Goal: Task Accomplishment & Management: Manage account settings

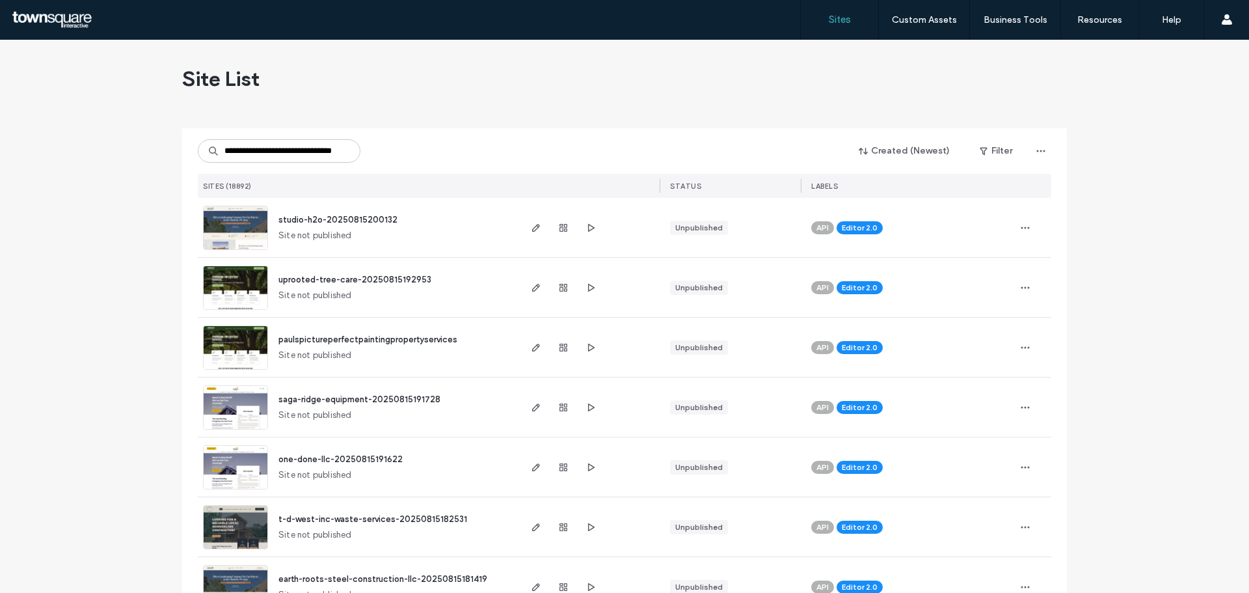
scroll to position [0, 30]
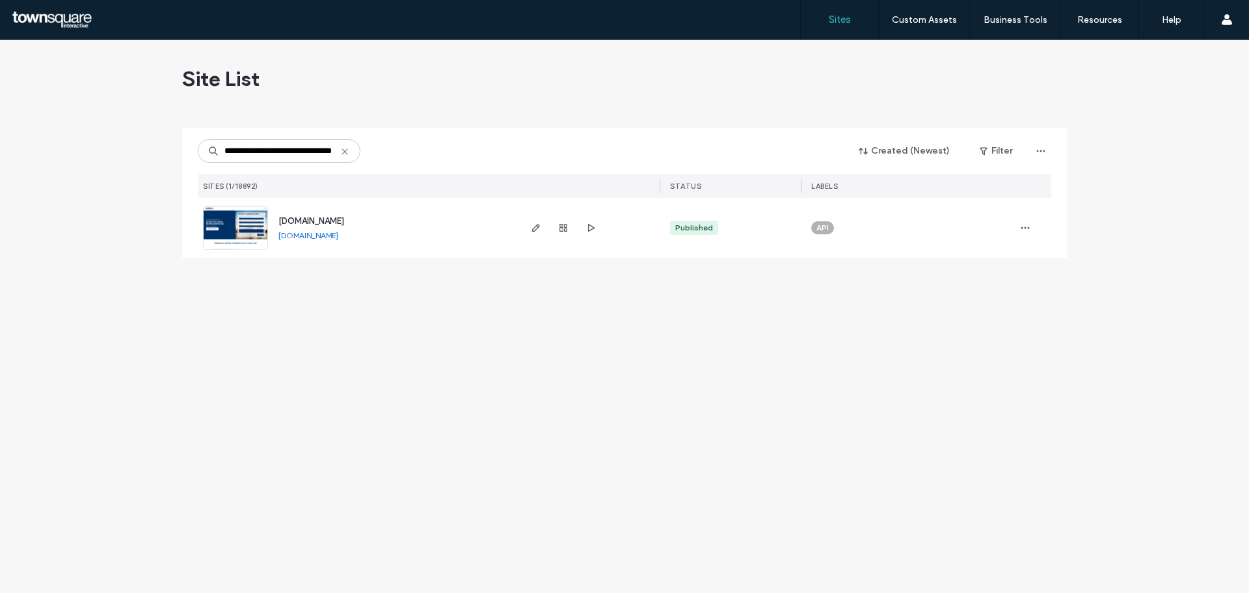
type input "**********"
click at [306, 217] on span "[DOMAIN_NAME]" at bounding box center [312, 221] width 66 height 10
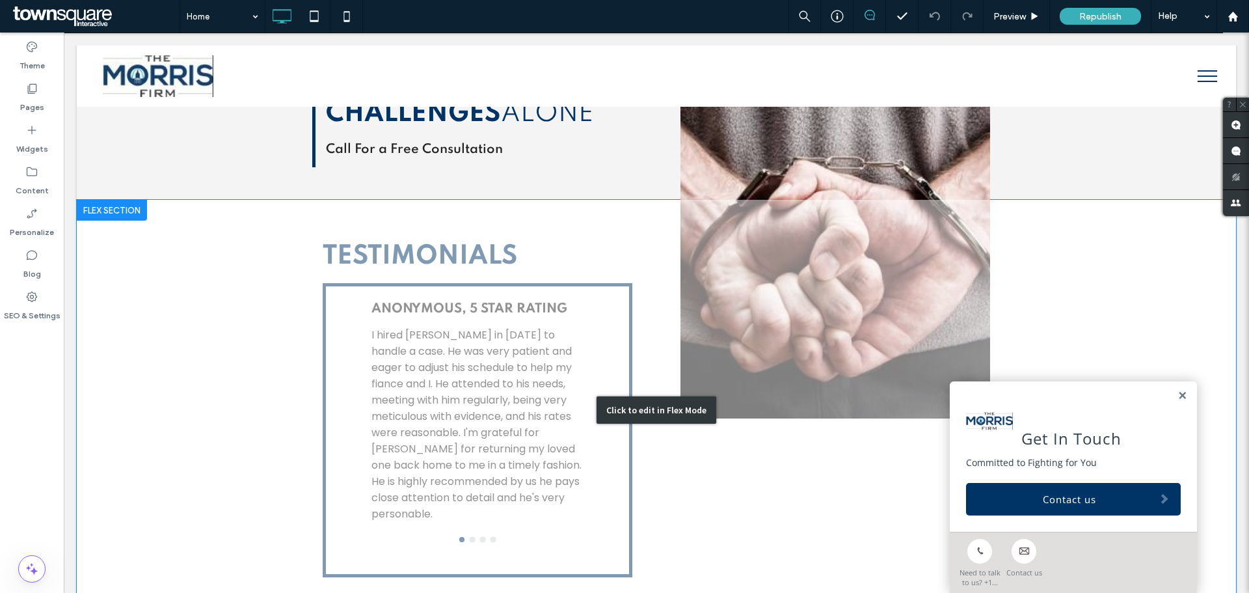
click at [556, 293] on div "Click to edit in Flex Mode" at bounding box center [657, 410] width 1160 height 420
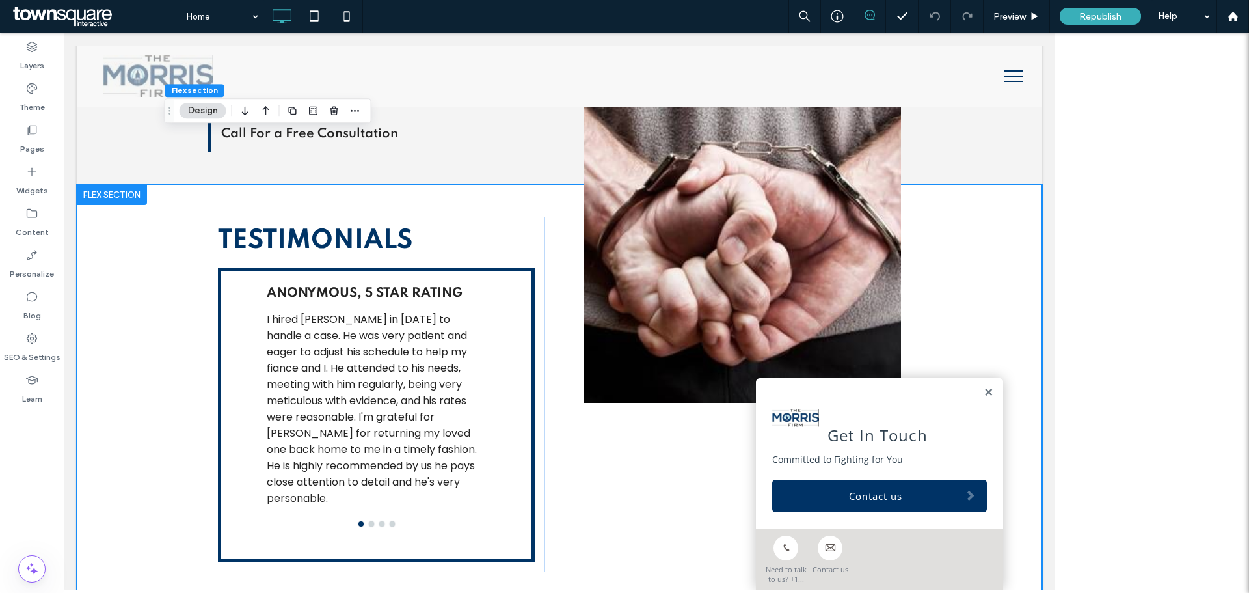
scroll to position [1735, 0]
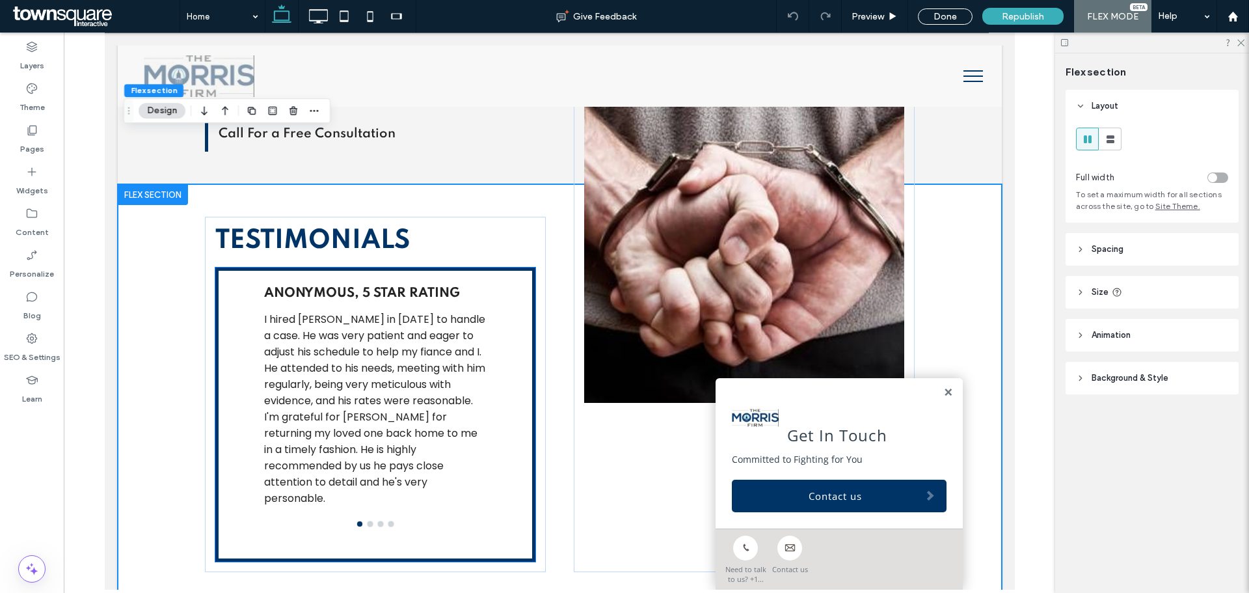
click at [377, 342] on p "I hired [PERSON_NAME] in [DATE] to handle a case. He was very patient and eager…" at bounding box center [375, 408] width 223 height 195
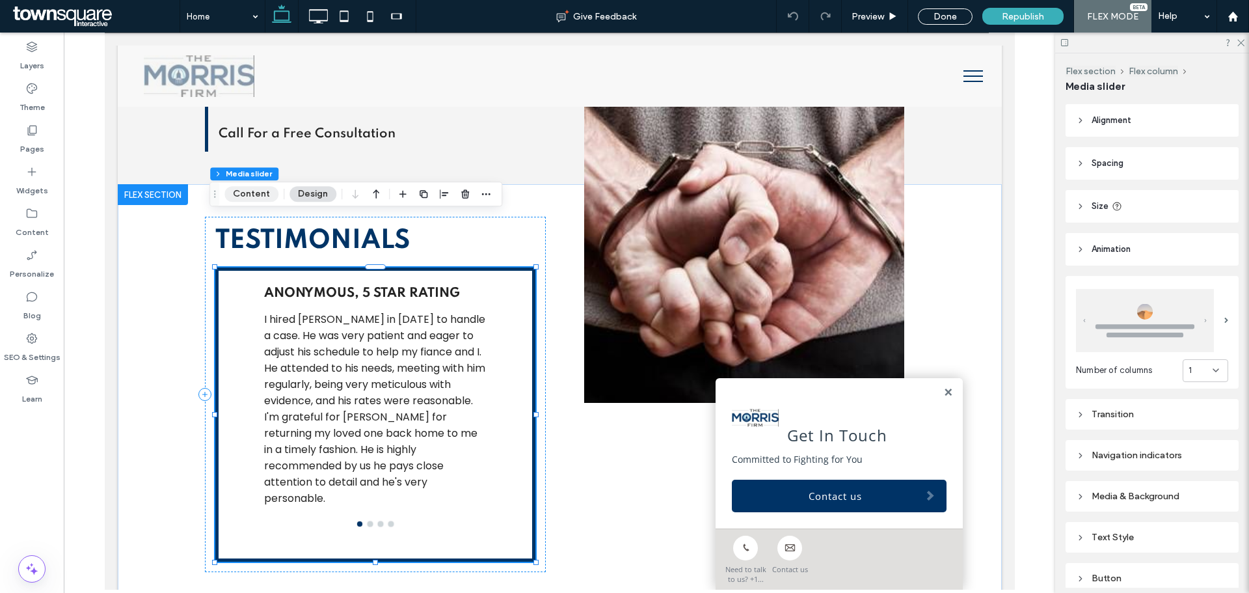
click at [256, 196] on button "Content" at bounding box center [252, 194] width 54 height 16
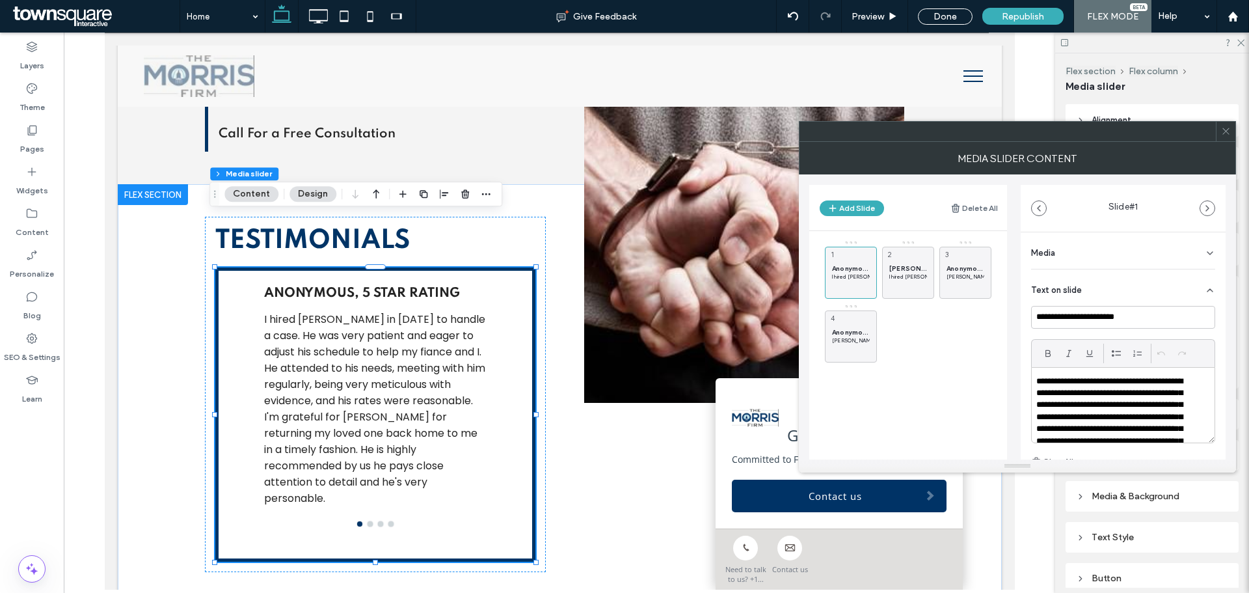
click at [938, 332] on div "Anonymous, 5 Star Rating I hired [PERSON_NAME] in [DATE] to handle a case. He w…" at bounding box center [916, 301] width 182 height 122
click at [851, 211] on button "Add Slide" at bounding box center [852, 208] width 64 height 16
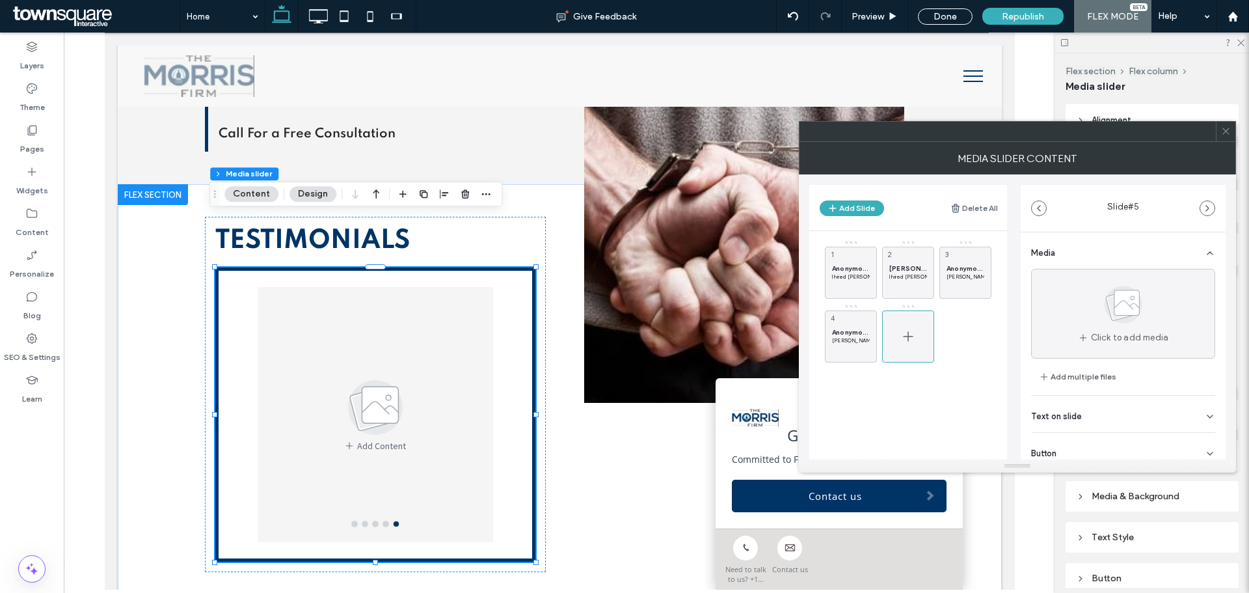
click at [924, 333] on div at bounding box center [908, 336] width 52 height 52
click at [904, 269] on span "[PERSON_NAME], 5 Star Rating" at bounding box center [909, 268] width 38 height 8
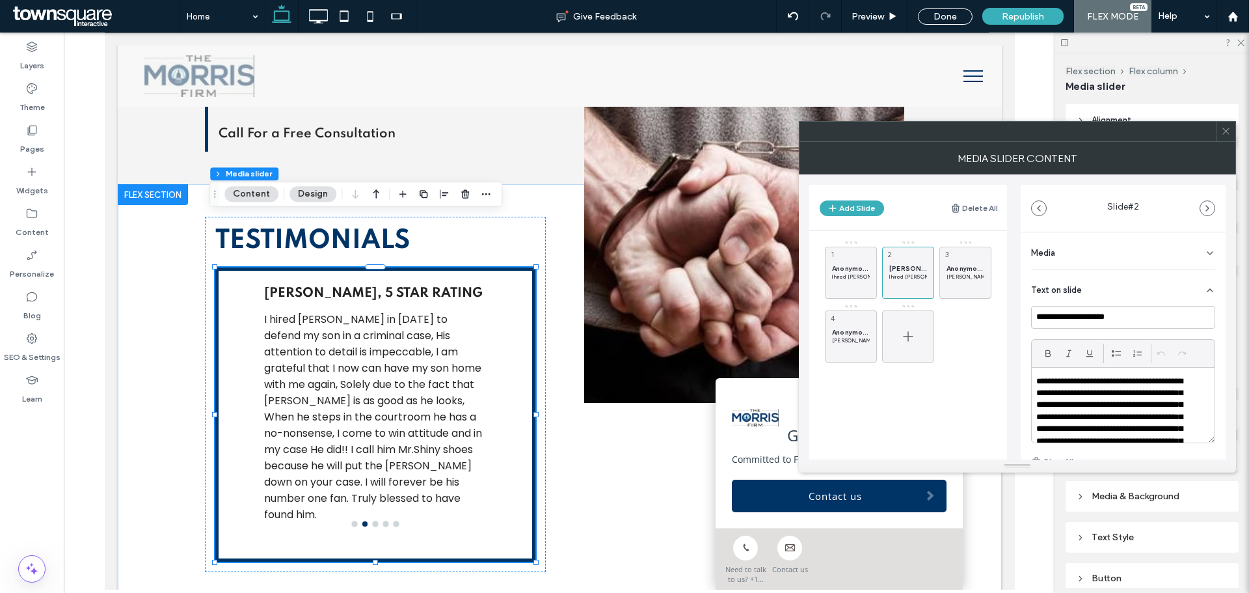
click at [899, 334] on div at bounding box center [908, 336] width 52 height 52
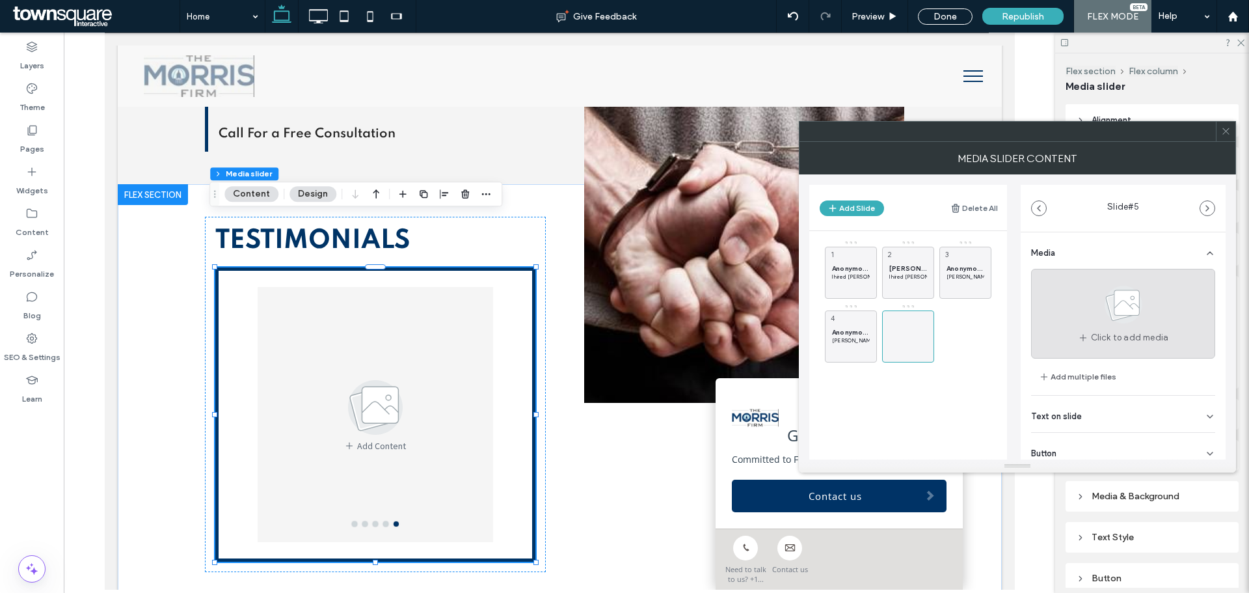
scroll to position [41, 0]
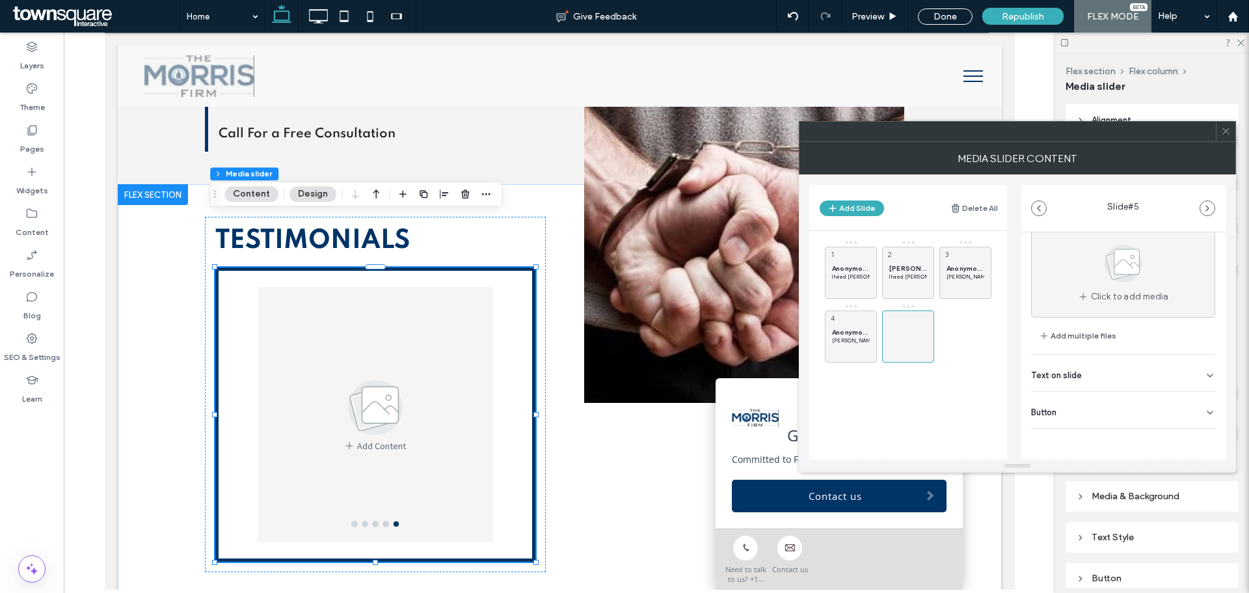
click at [1105, 375] on div "Text on slide" at bounding box center [1123, 373] width 184 height 36
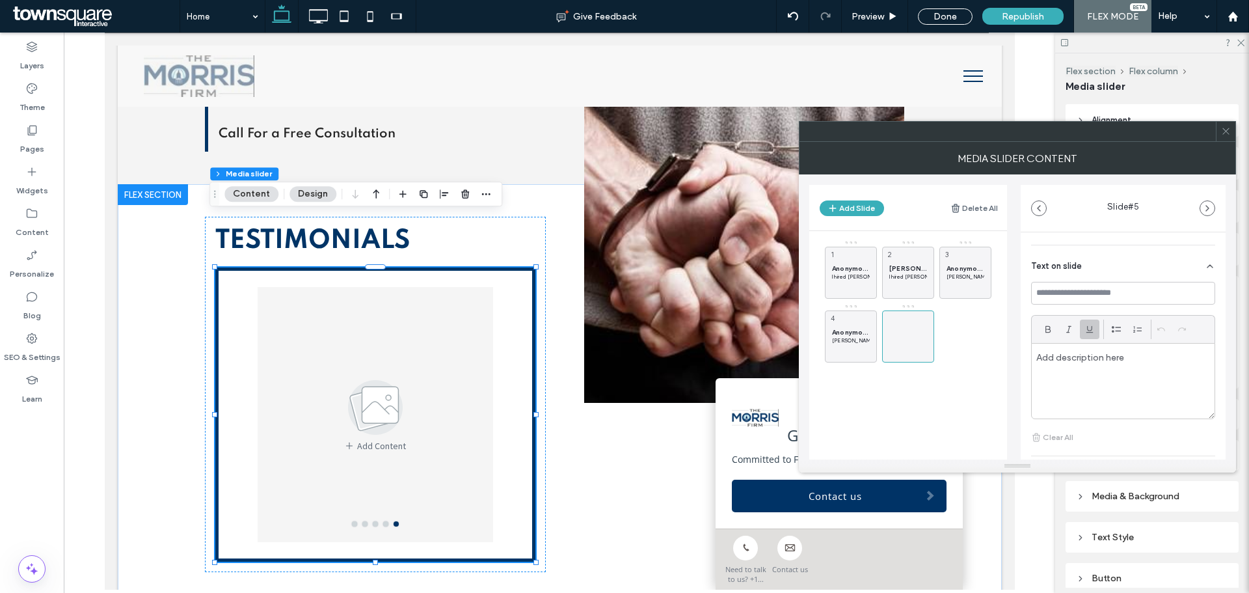
scroll to position [150, 0]
click at [910, 271] on span "[PERSON_NAME], 5 Star Rating" at bounding box center [909, 268] width 38 height 8
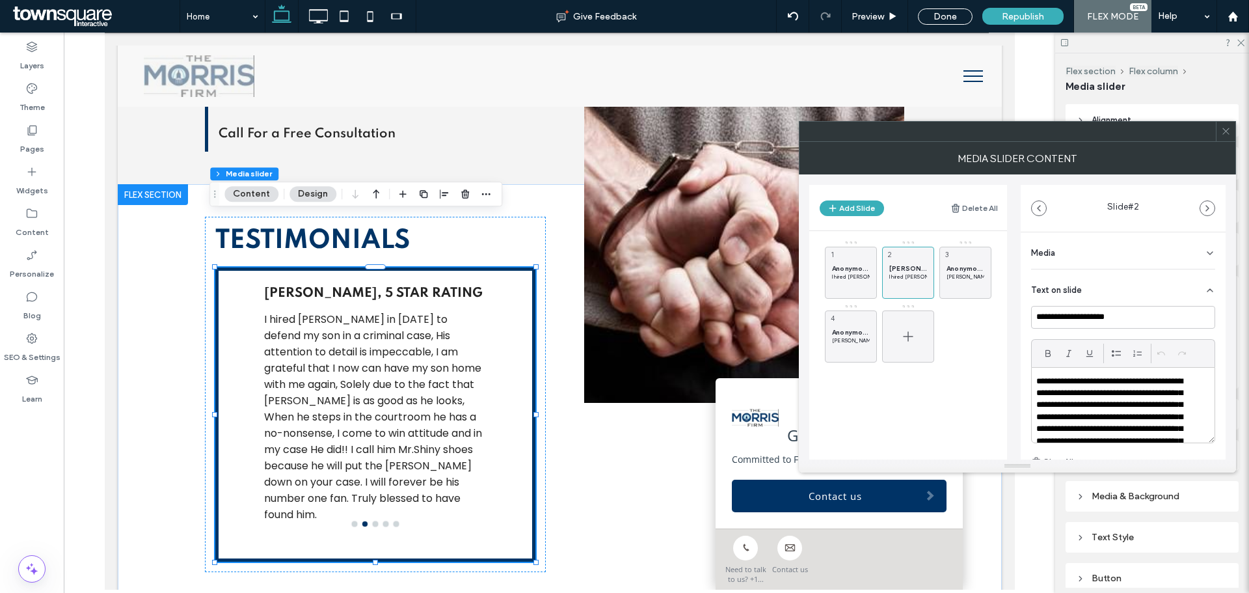
click at [903, 355] on span at bounding box center [909, 337] width 16 height 38
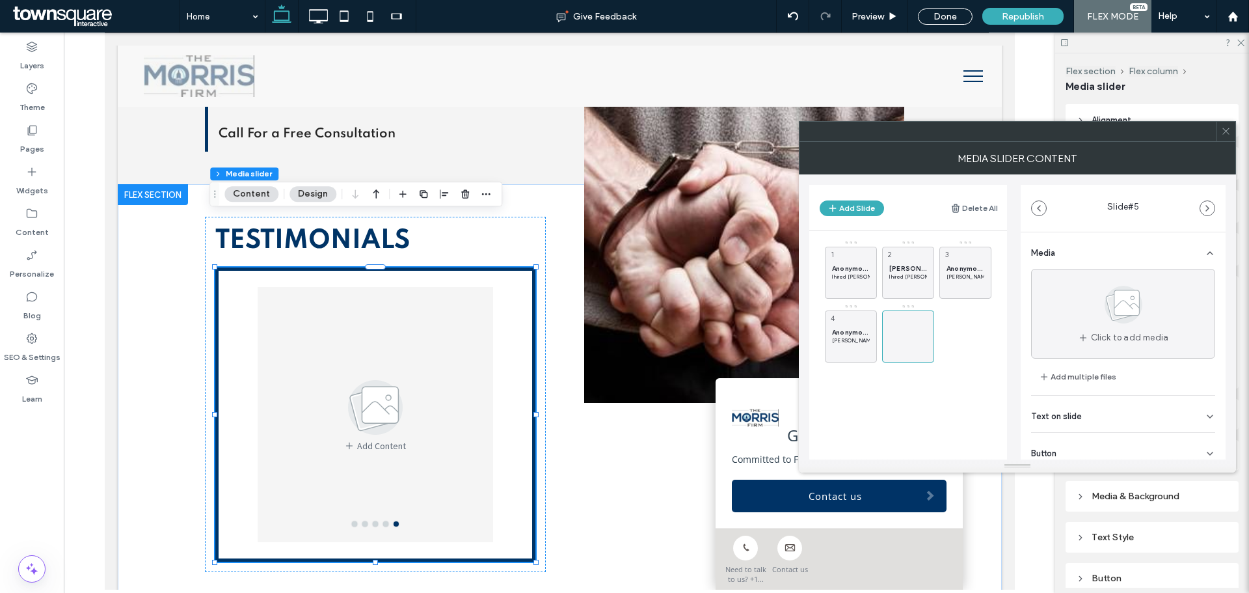
scroll to position [41, 0]
click at [1082, 373] on div "Text on slide" at bounding box center [1123, 373] width 184 height 36
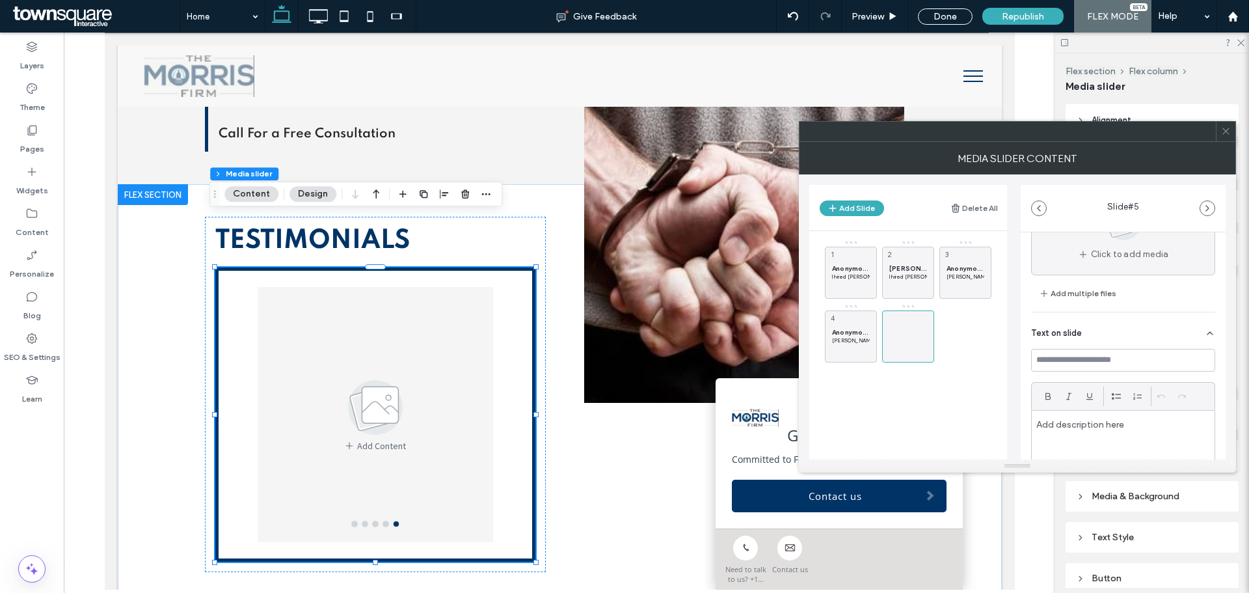
scroll to position [148, 0]
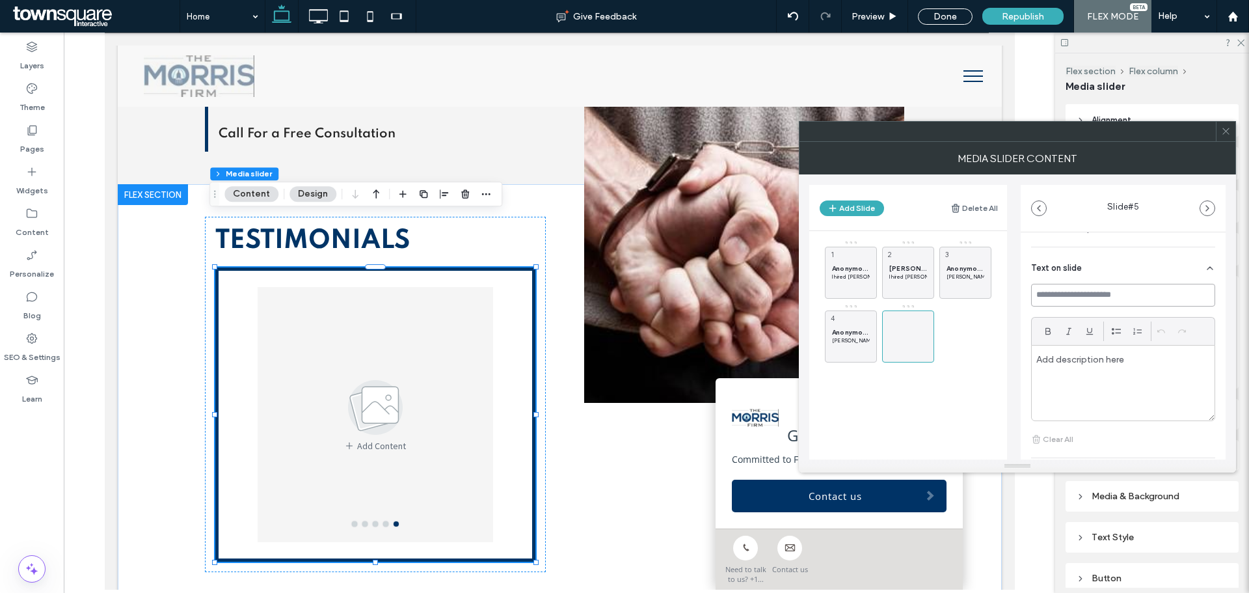
click at [1059, 295] on input at bounding box center [1123, 295] width 184 height 23
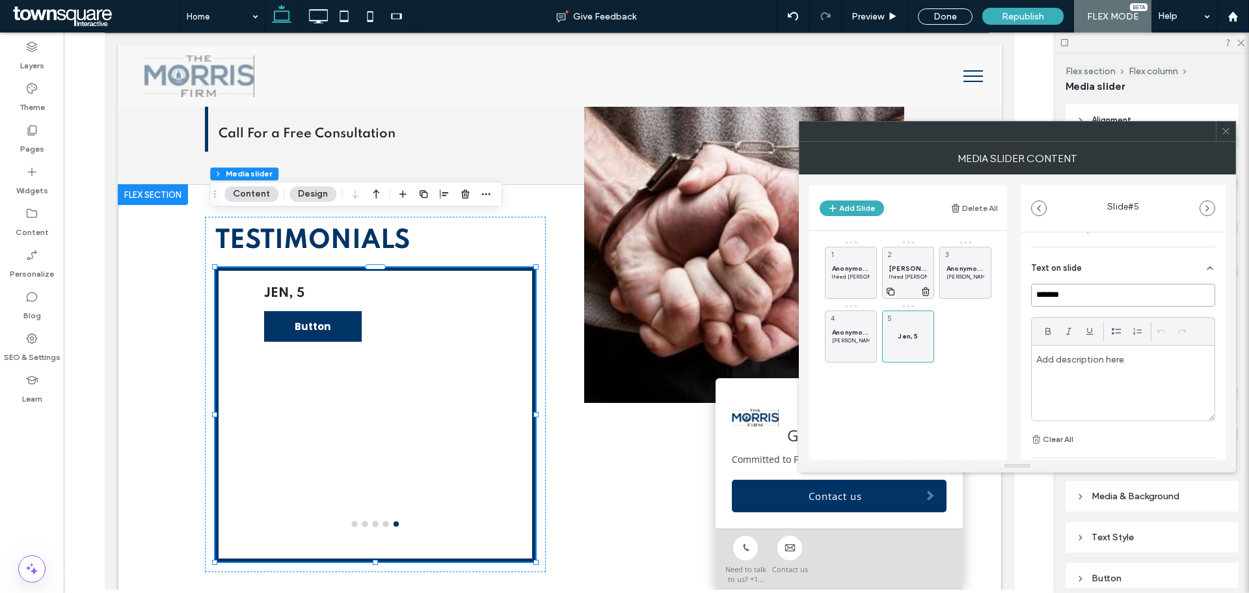
type input "******"
click at [902, 271] on span "[PERSON_NAME], 5 Star Rating" at bounding box center [909, 268] width 38 height 8
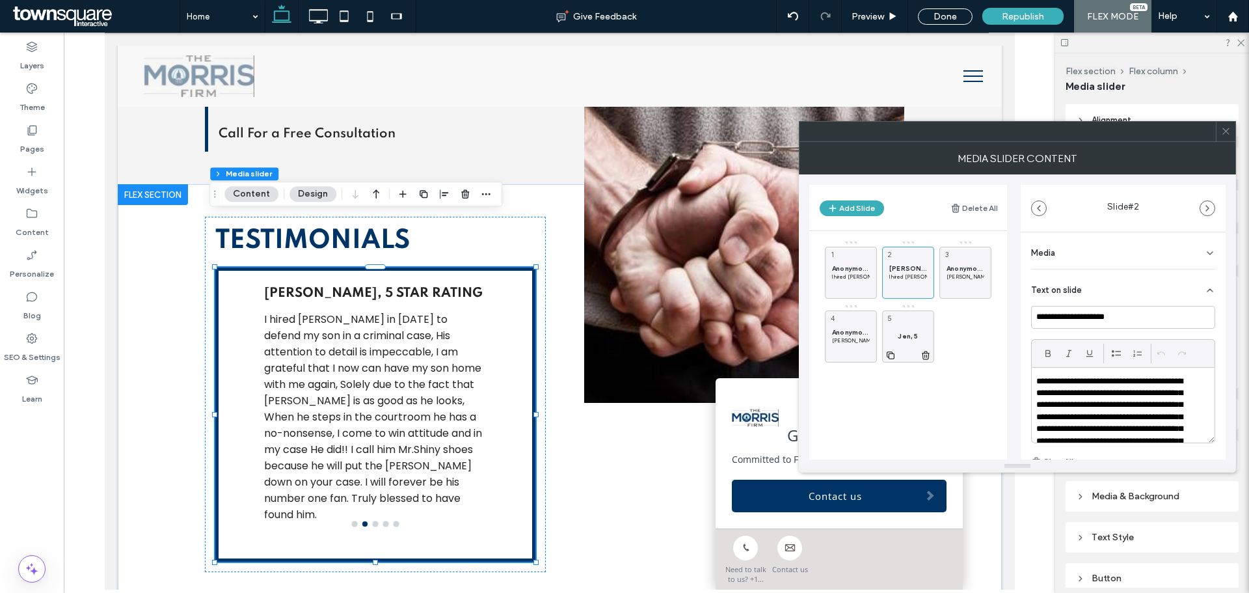
click at [908, 331] on div "Jen, 5 5" at bounding box center [908, 336] width 52 height 52
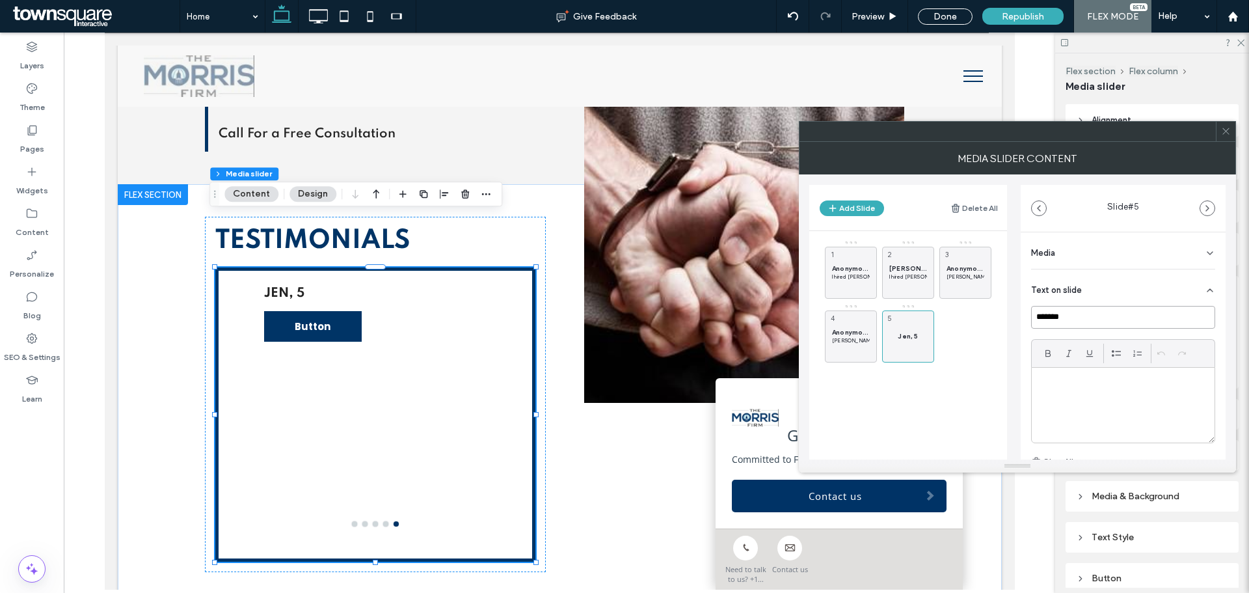
click at [1082, 316] on input "******" at bounding box center [1123, 317] width 184 height 23
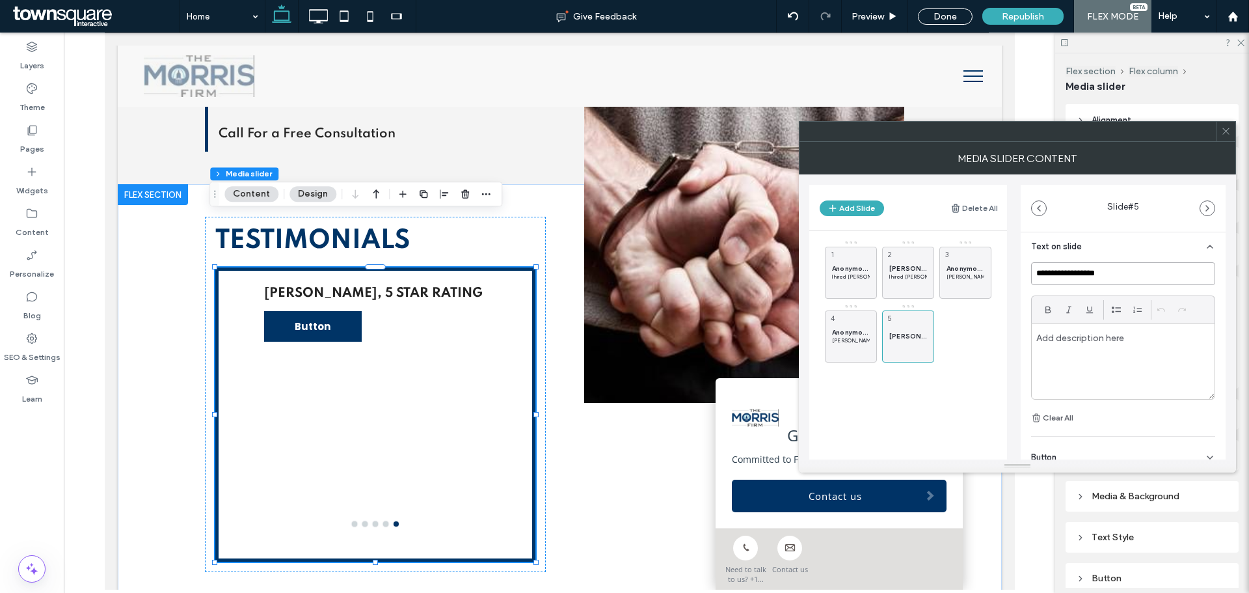
scroll to position [89, 0]
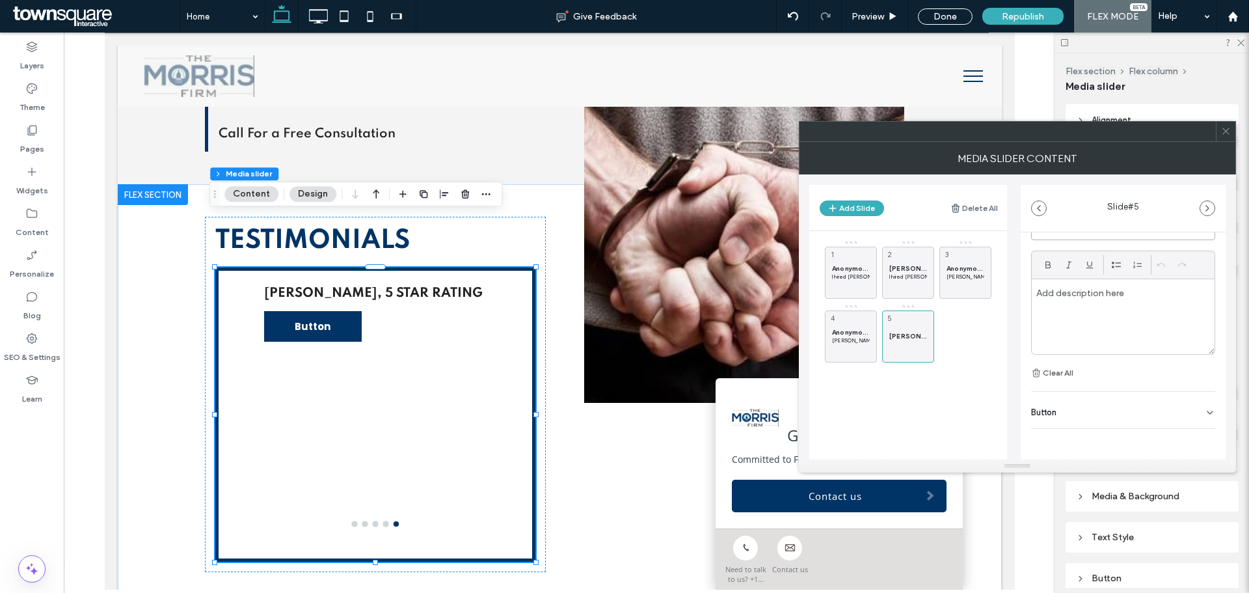
type input "**********"
click at [1185, 415] on div "Button" at bounding box center [1123, 410] width 184 height 36
click at [1198, 381] on icon at bounding box center [1204, 378] width 12 height 12
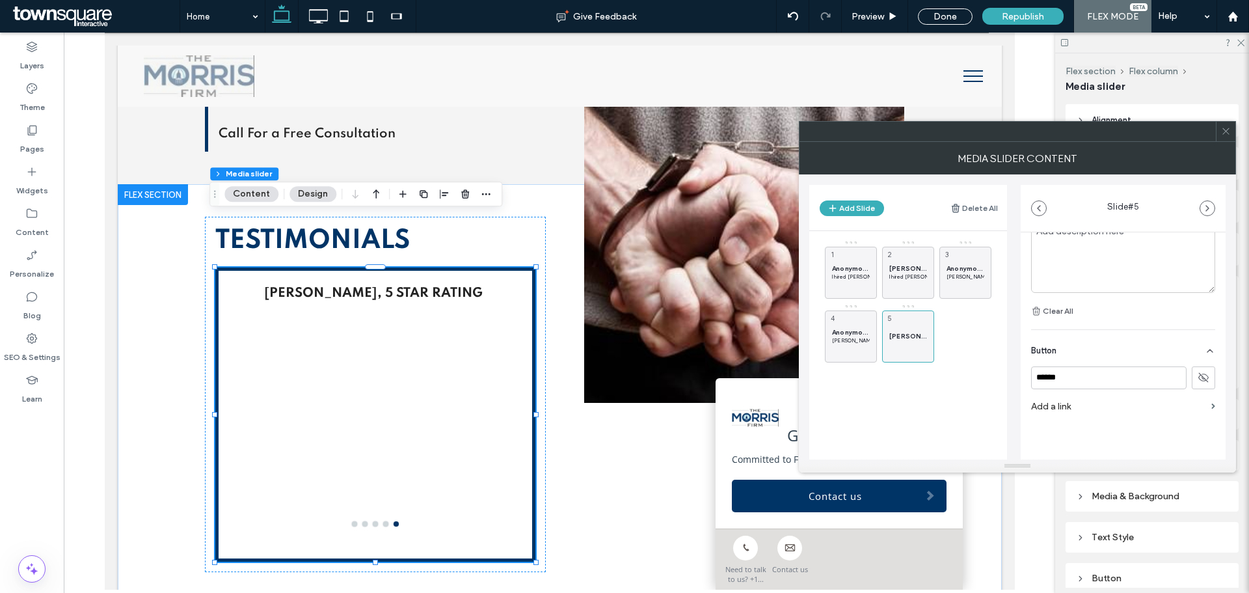
click at [1205, 348] on icon at bounding box center [1210, 351] width 10 height 10
click at [1069, 359] on p at bounding box center [1124, 358] width 174 height 12
paste div
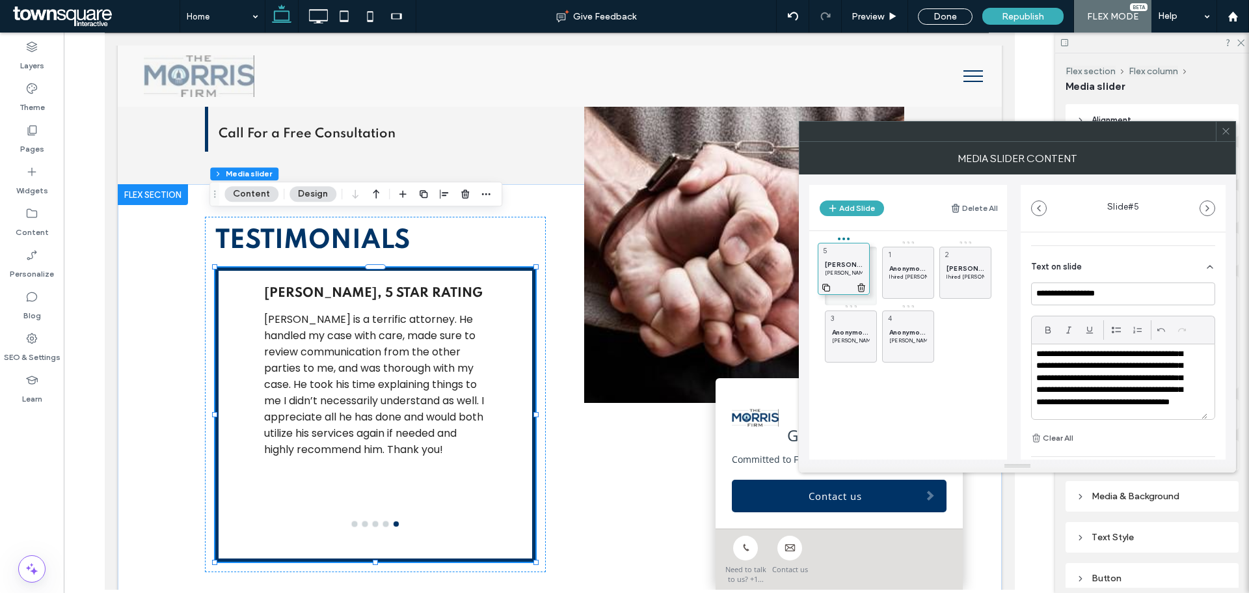
drag, startPoint x: 909, startPoint y: 327, endPoint x: 844, endPoint y: 258, distance: 94.8
click at [913, 270] on span "Anonymous, 5 Star Rating" at bounding box center [909, 268] width 38 height 8
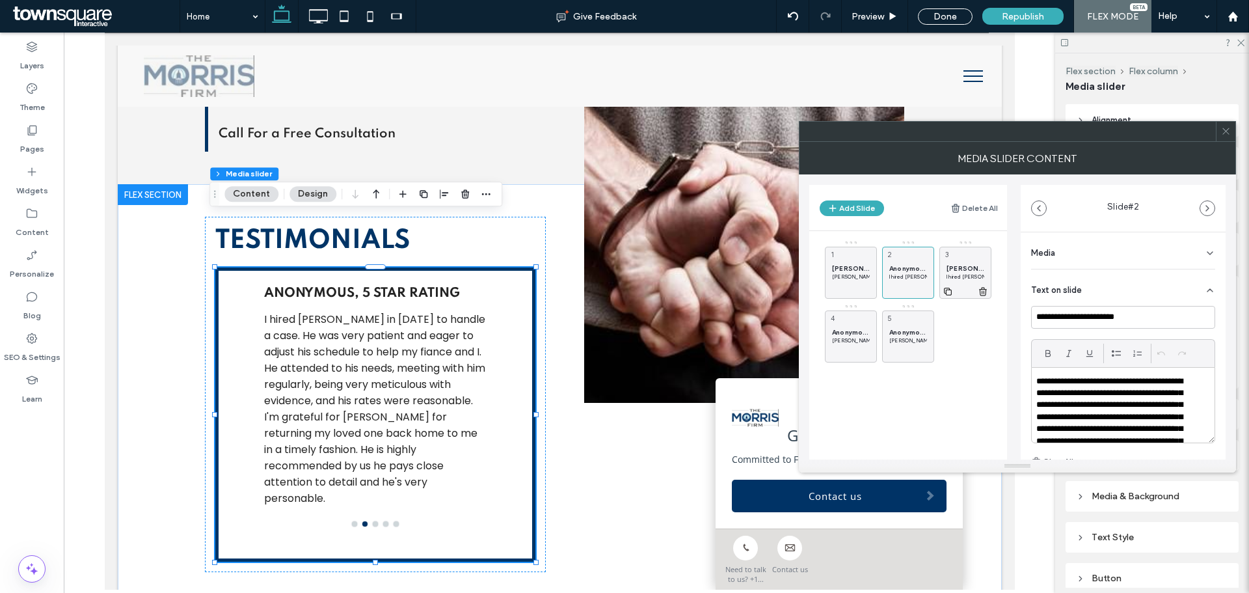
click at [964, 270] on span "[PERSON_NAME], 5 Star Rating" at bounding box center [966, 268] width 38 height 8
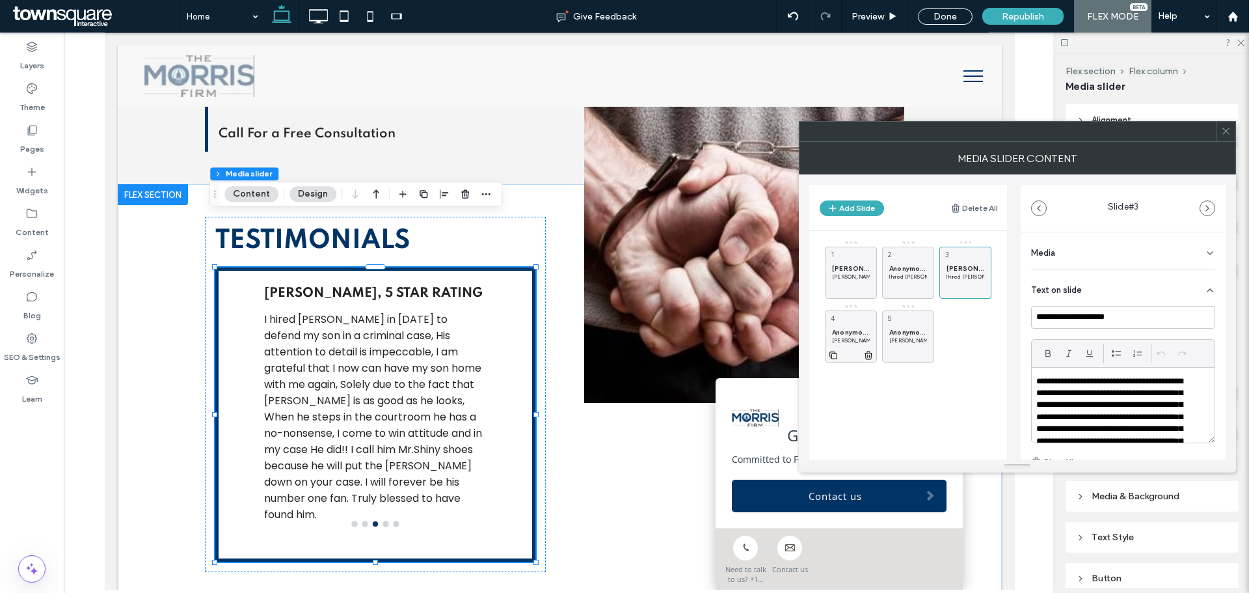
click at [854, 329] on span "Anonymous, 5 Star Rating" at bounding box center [851, 332] width 38 height 8
click at [899, 330] on span "Anonymous, 5 Star Rating" at bounding box center [909, 332] width 38 height 8
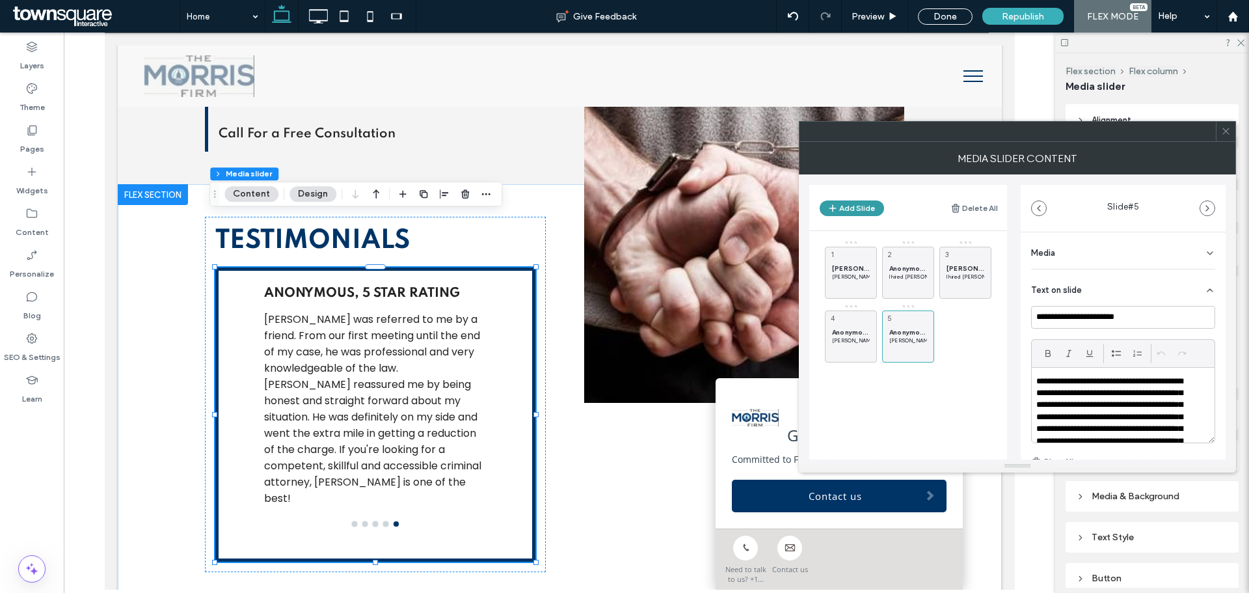
click at [863, 210] on button "Add Slide" at bounding box center [852, 208] width 64 height 16
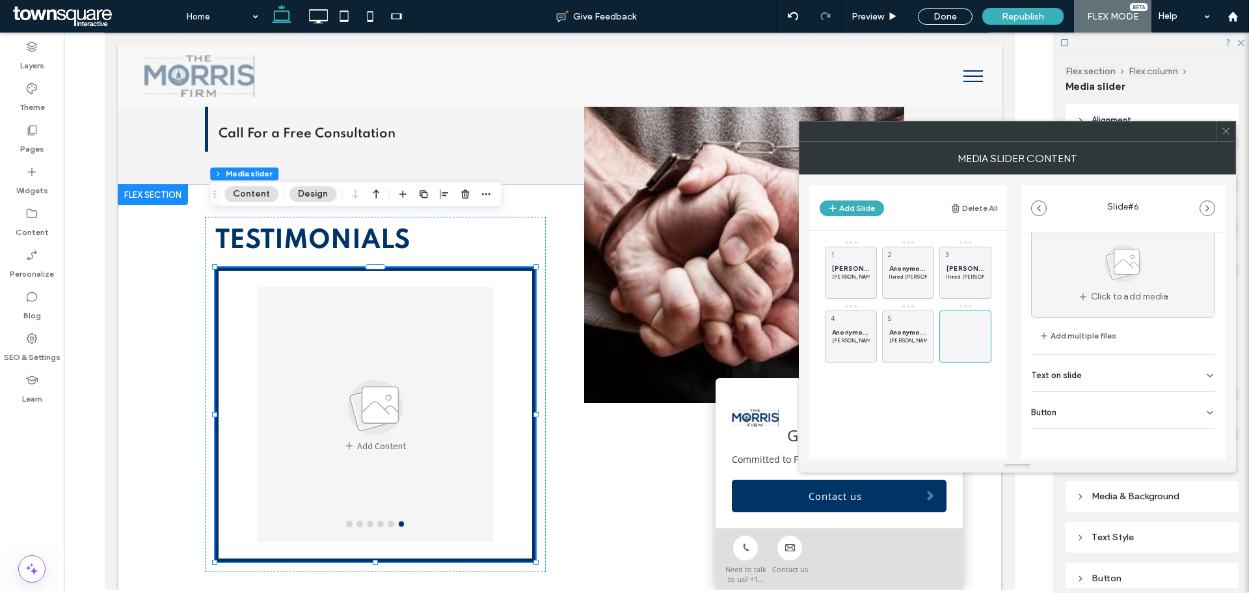
click at [1113, 377] on div "Text on slide" at bounding box center [1123, 373] width 184 height 36
click at [1074, 358] on div at bounding box center [1123, 360] width 183 height 75
paste div
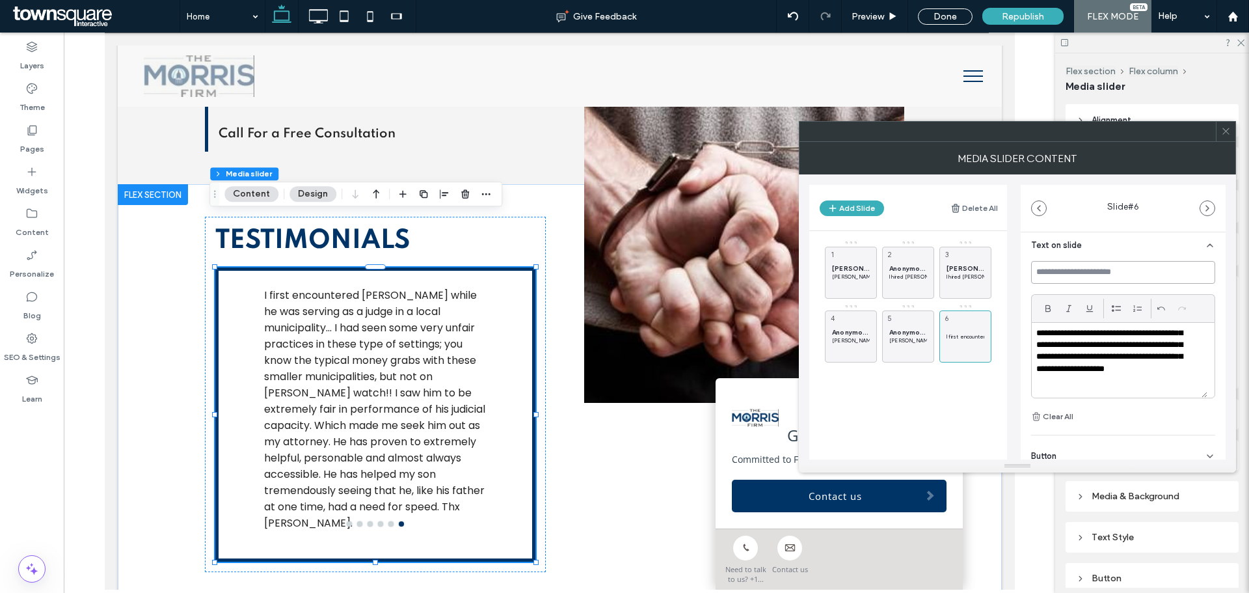
click at [1048, 272] on input at bounding box center [1123, 272] width 184 height 23
drag, startPoint x: 1088, startPoint y: 383, endPoint x: 1026, endPoint y: 383, distance: 61.8
click at [1026, 382] on div "**********" at bounding box center [1123, 305] width 205 height 489
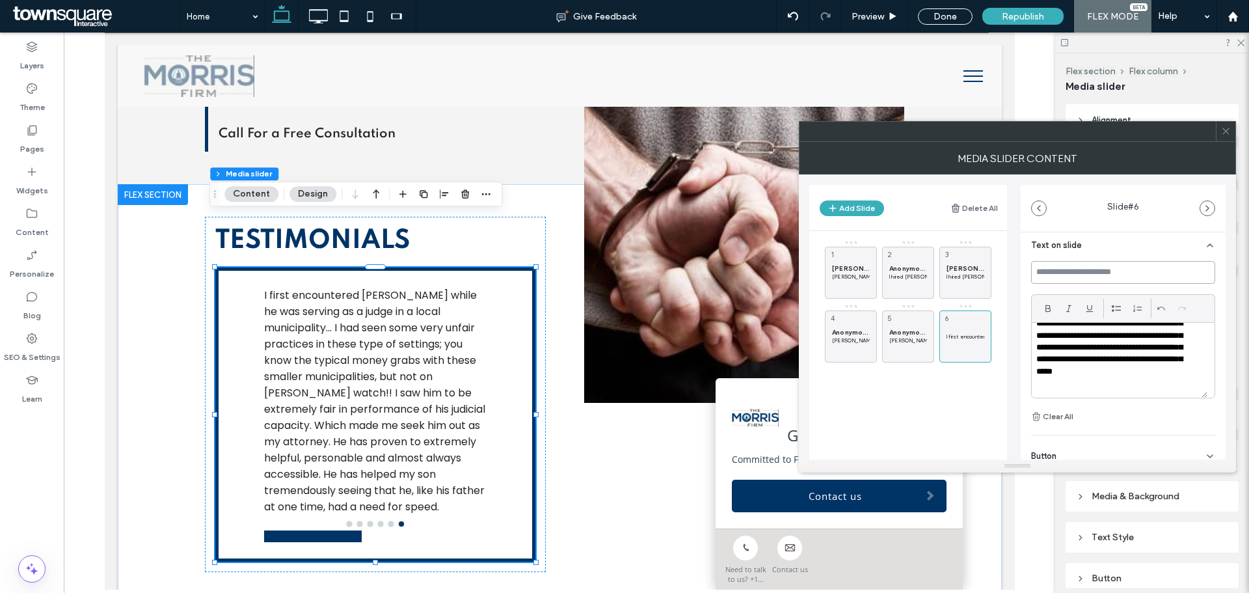
click at [1080, 272] on input at bounding box center [1123, 272] width 184 height 23
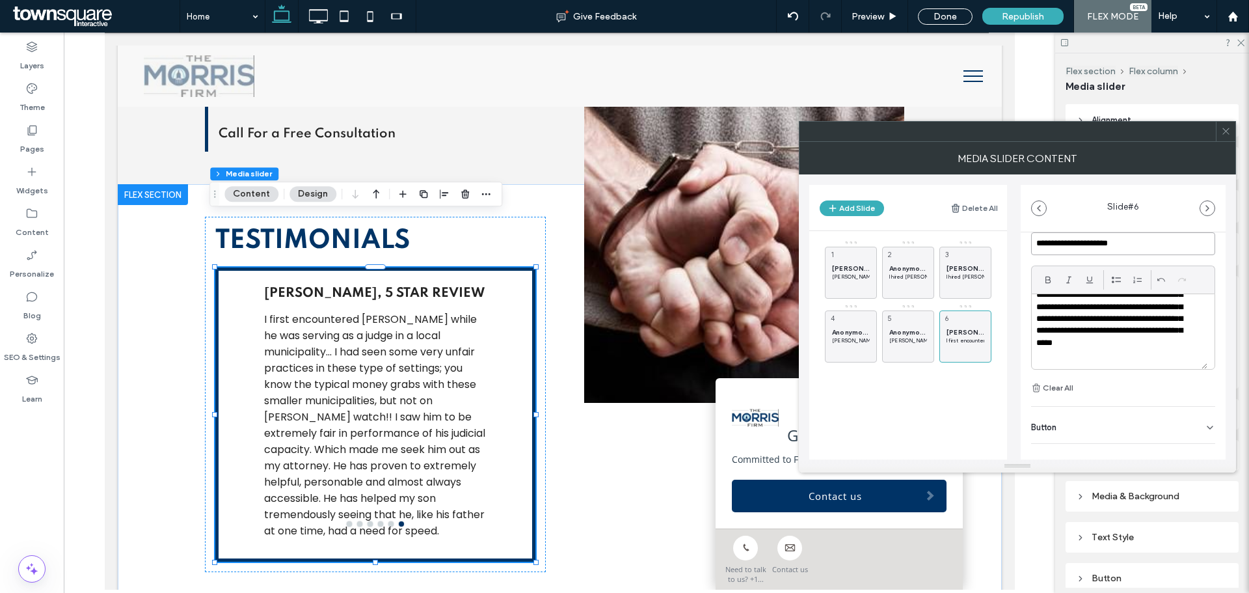
scroll to position [215, 0]
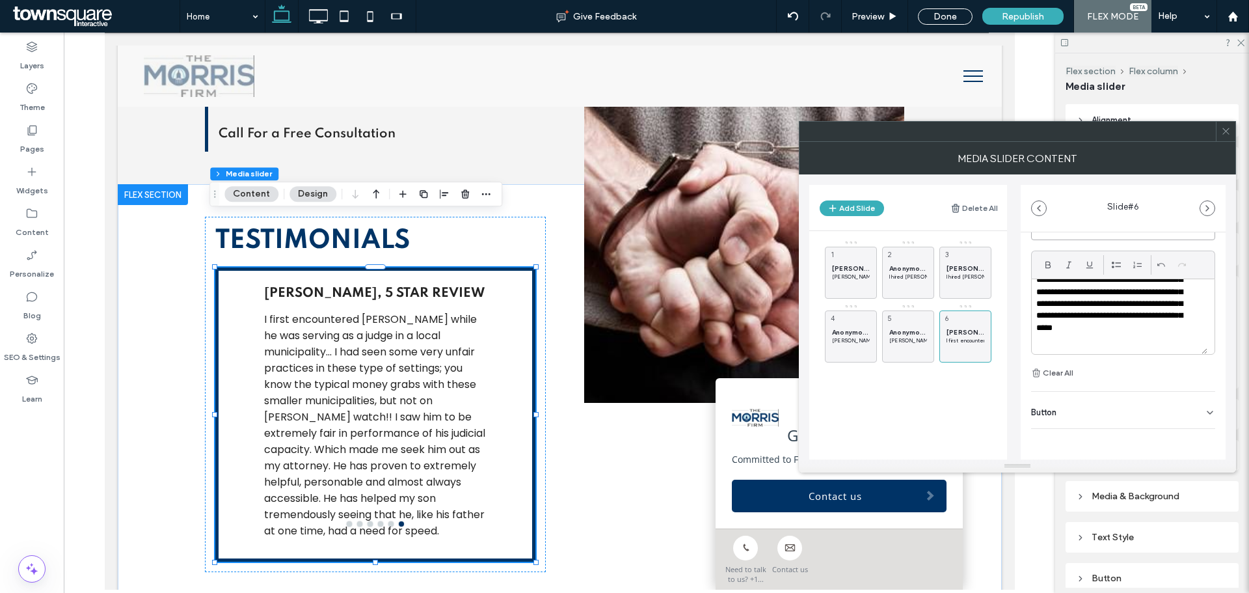
type input "**********"
drag, startPoint x: 959, startPoint y: 333, endPoint x: 901, endPoint y: 332, distance: 58.6
click at [844, 215] on button "Add Slide" at bounding box center [852, 208] width 64 height 16
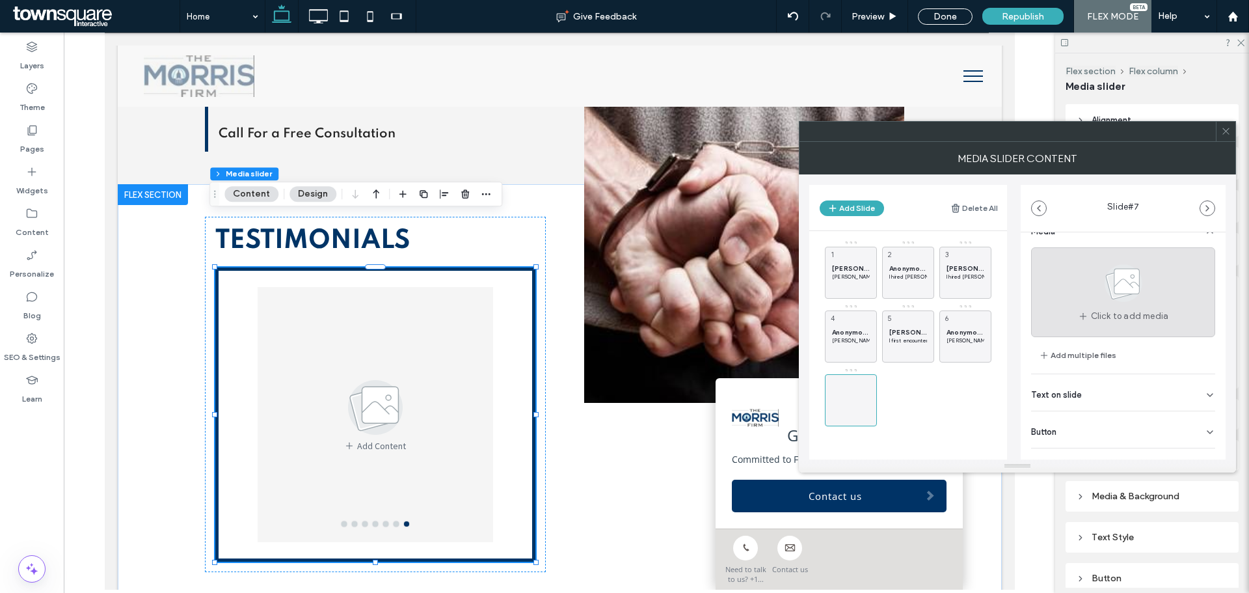
scroll to position [41, 0]
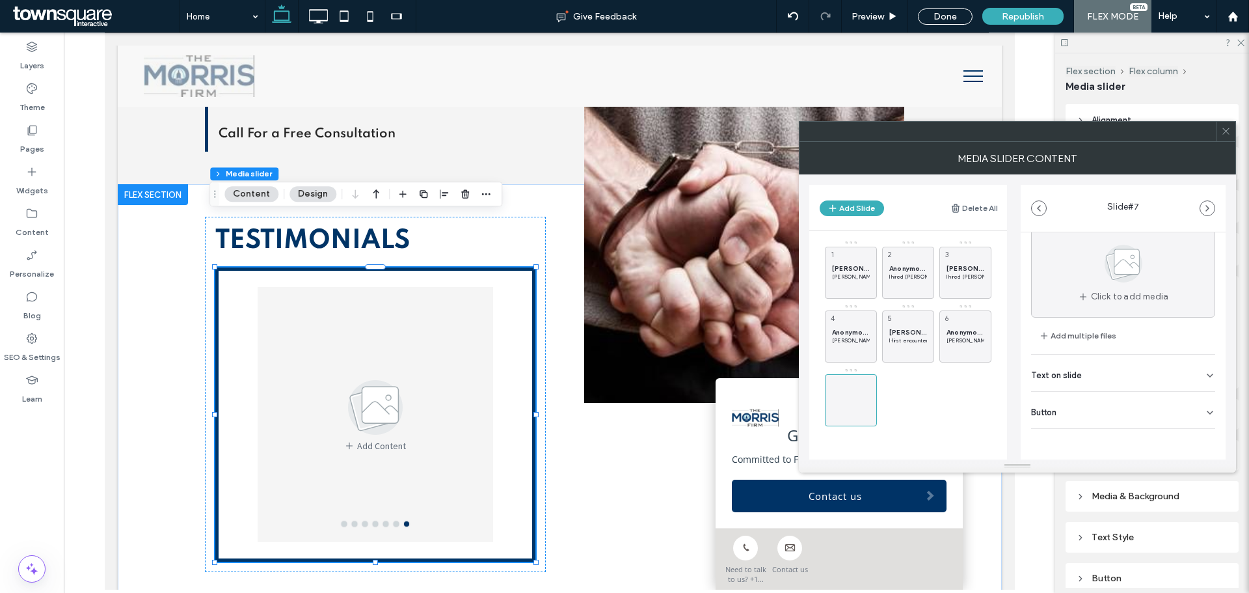
click at [1094, 369] on div "Text on slide" at bounding box center [1123, 373] width 184 height 36
paste div
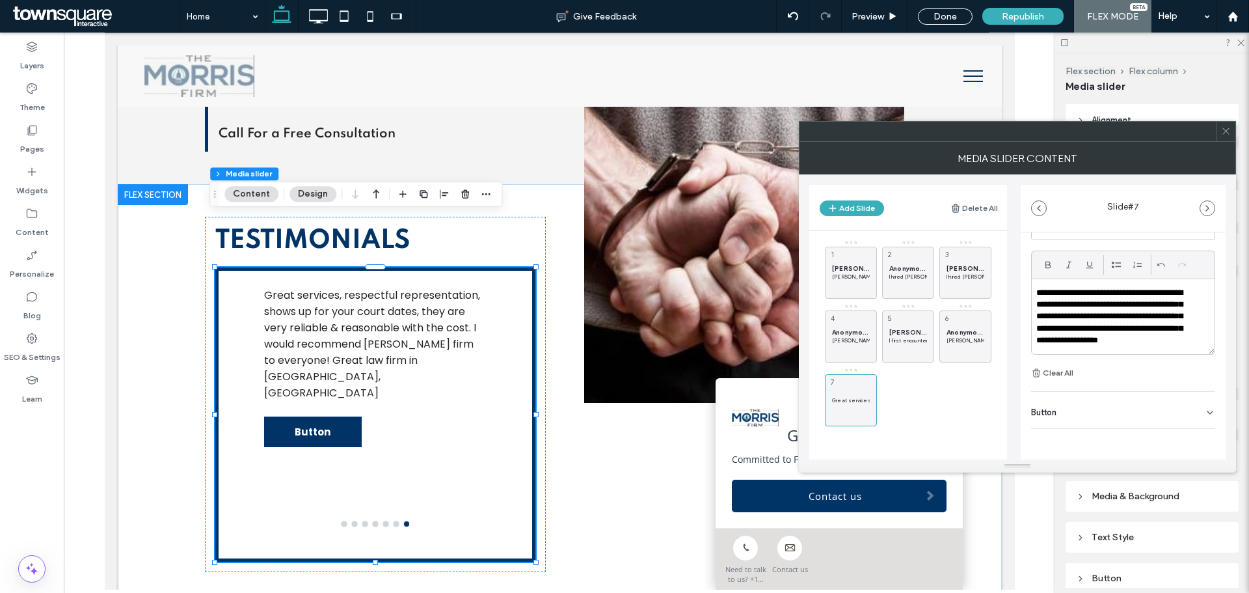
click at [1190, 415] on div "Button" at bounding box center [1123, 410] width 184 height 36
click at [1199, 442] on use at bounding box center [1204, 439] width 10 height 8
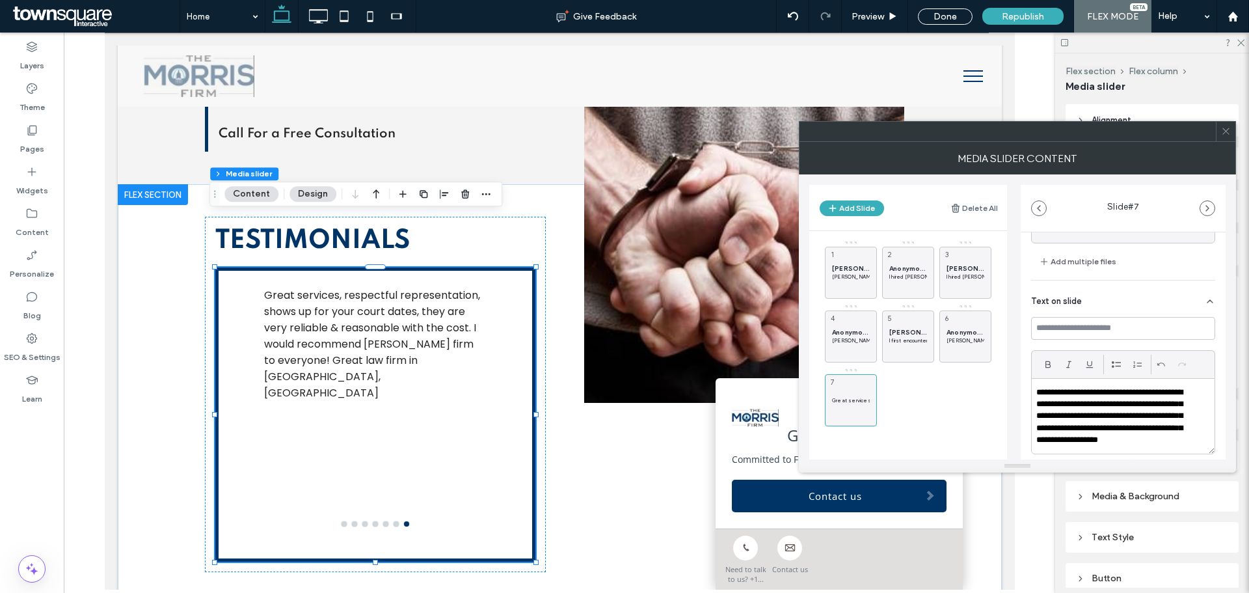
scroll to position [85, 0]
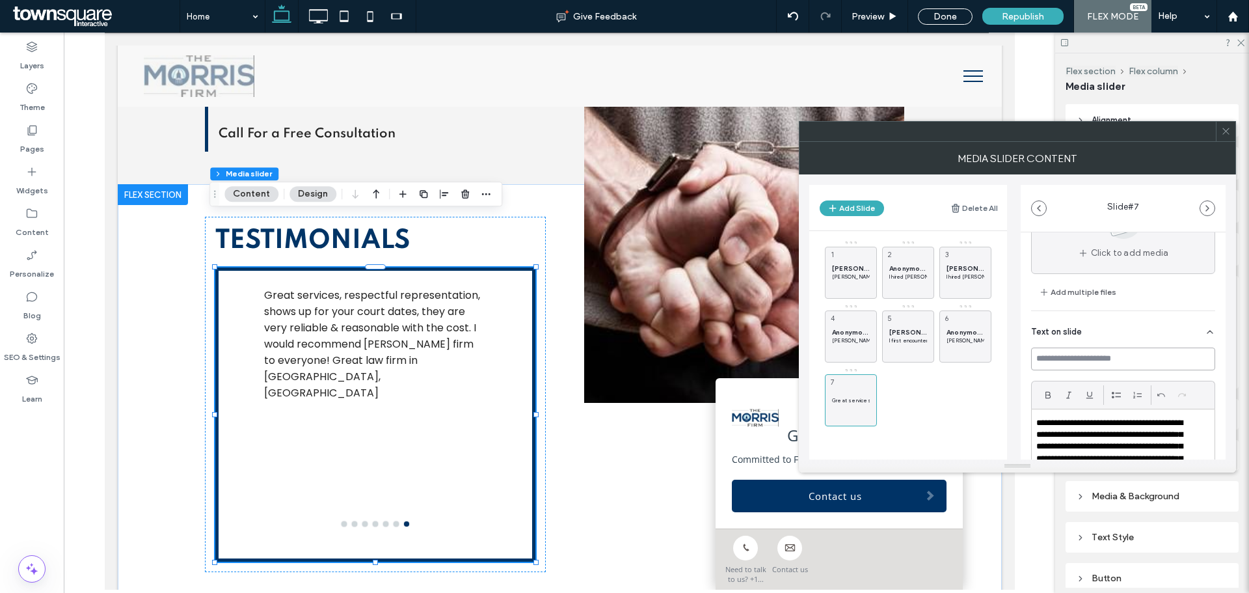
click at [1067, 361] on input at bounding box center [1123, 359] width 184 height 23
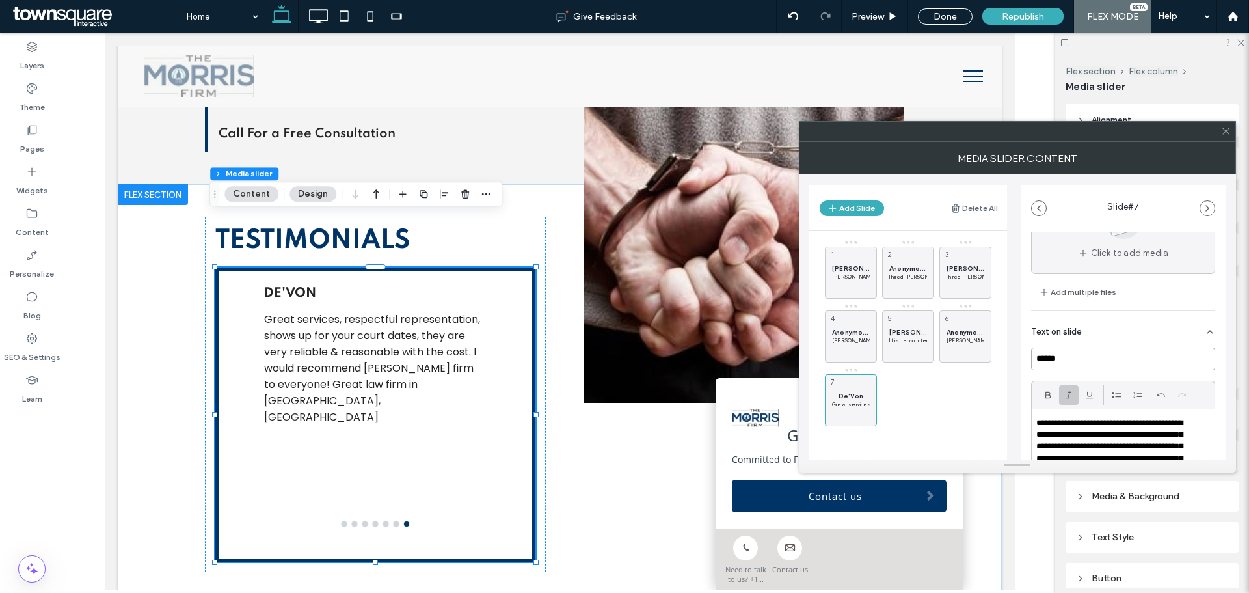
drag, startPoint x: 1054, startPoint y: 359, endPoint x: 1069, endPoint y: 398, distance: 42.4
click at [1054, 359] on input "******" at bounding box center [1123, 359] width 184 height 23
click at [1091, 363] on input "******" at bounding box center [1123, 359] width 184 height 23
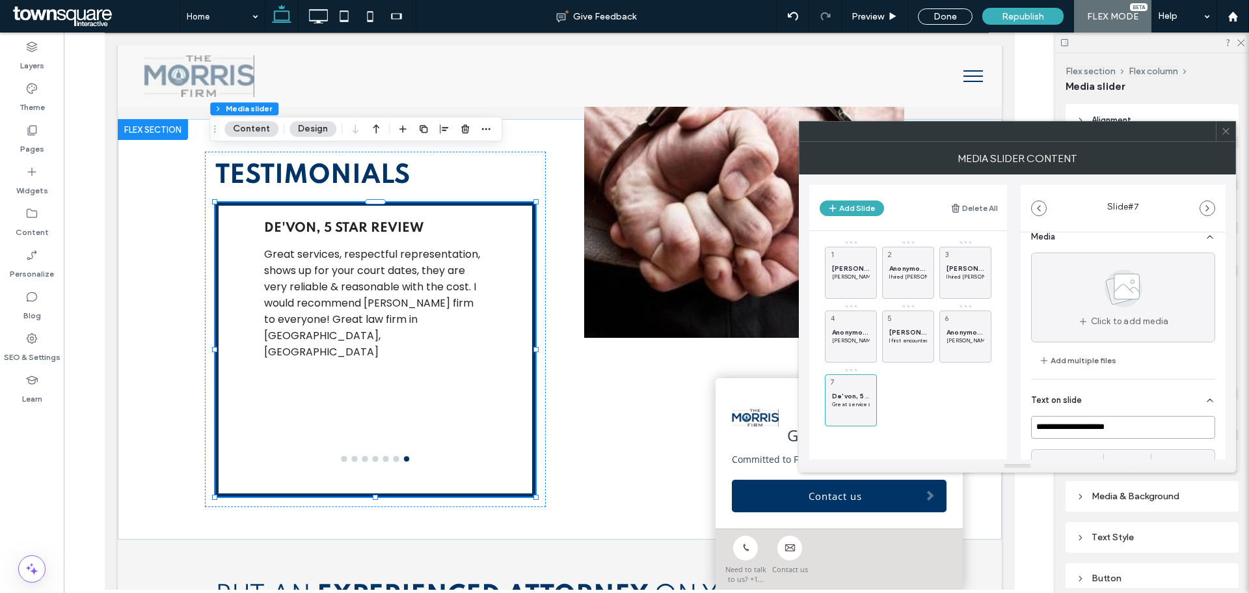
scroll to position [0, 0]
type input "**********"
click at [1205, 251] on icon at bounding box center [1210, 253] width 10 height 10
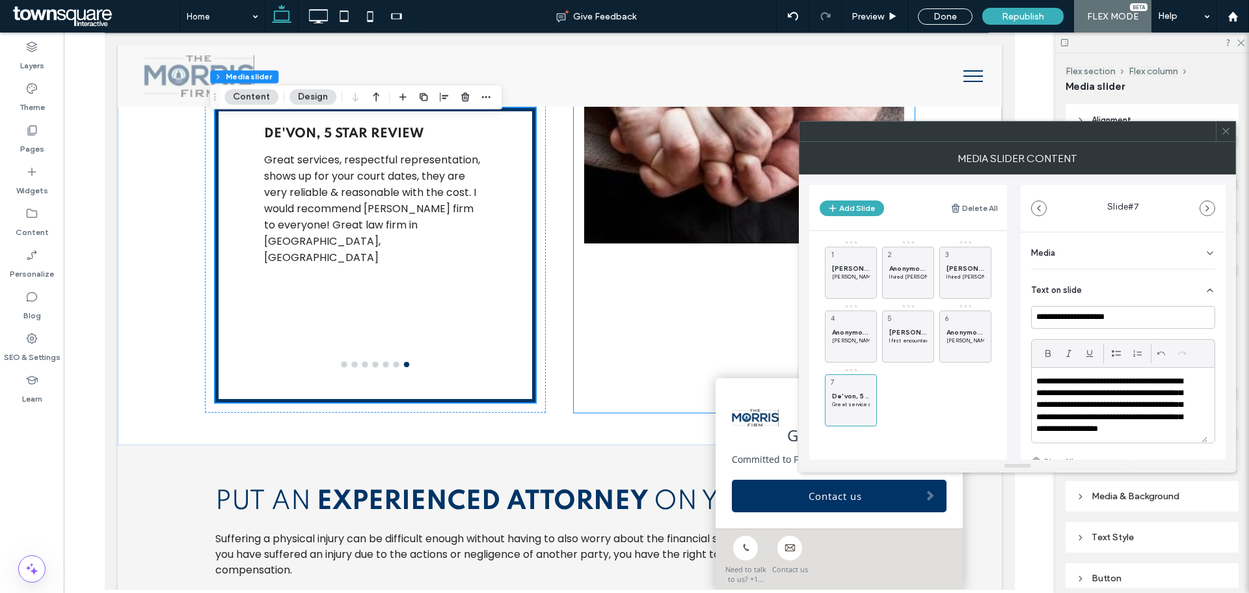
scroll to position [1800, 0]
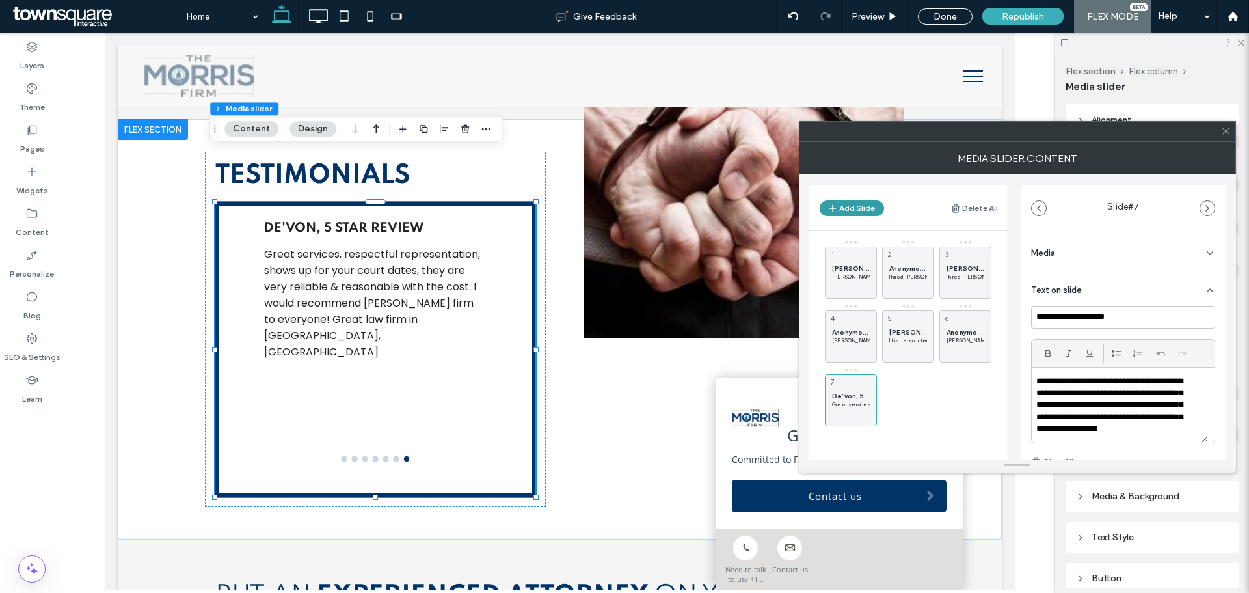
click at [863, 210] on button "Add Slide" at bounding box center [852, 208] width 64 height 16
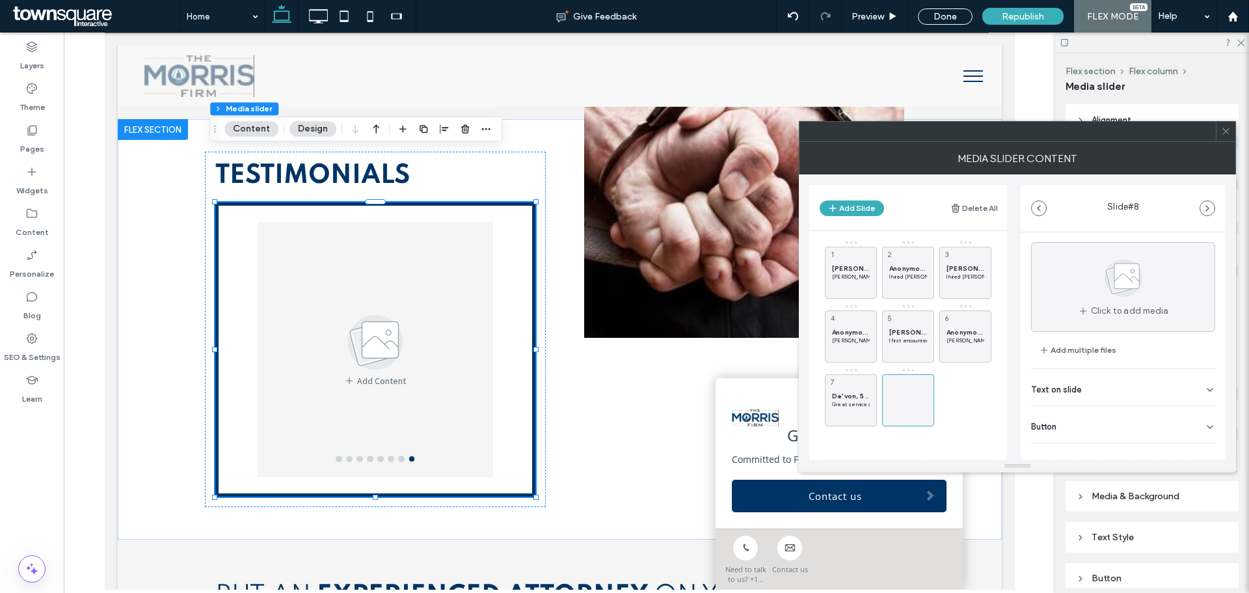
scroll to position [41, 0]
click at [1108, 367] on div "Text on slide" at bounding box center [1123, 373] width 184 height 36
click at [1083, 318] on div at bounding box center [1123, 316] width 183 height 75
paste div
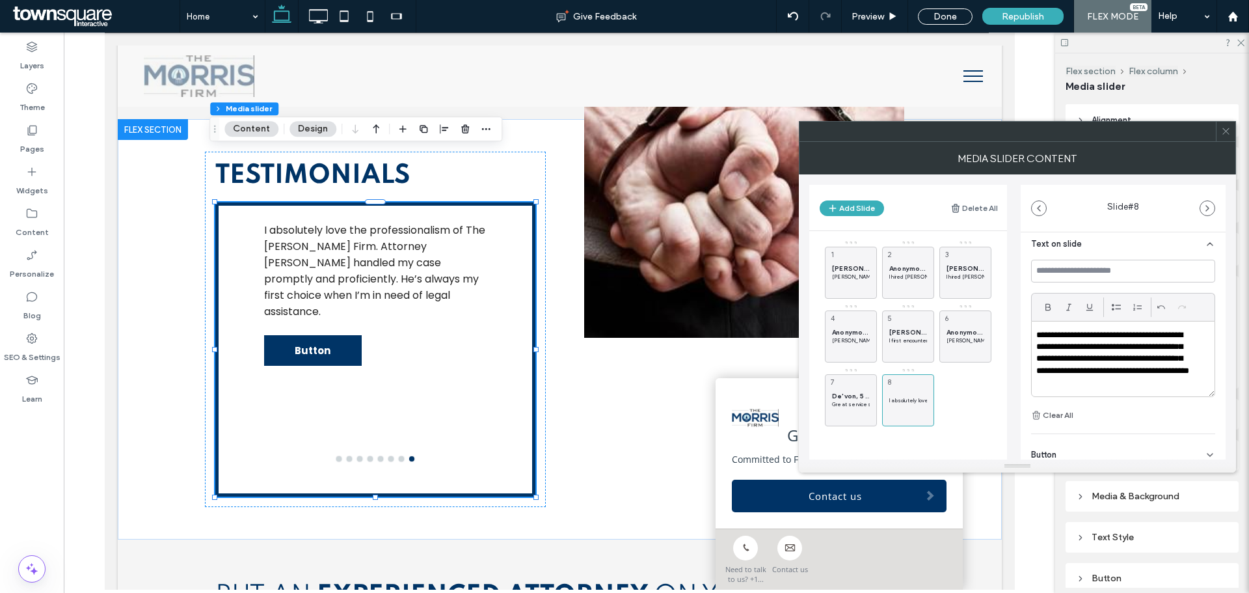
scroll to position [150, 0]
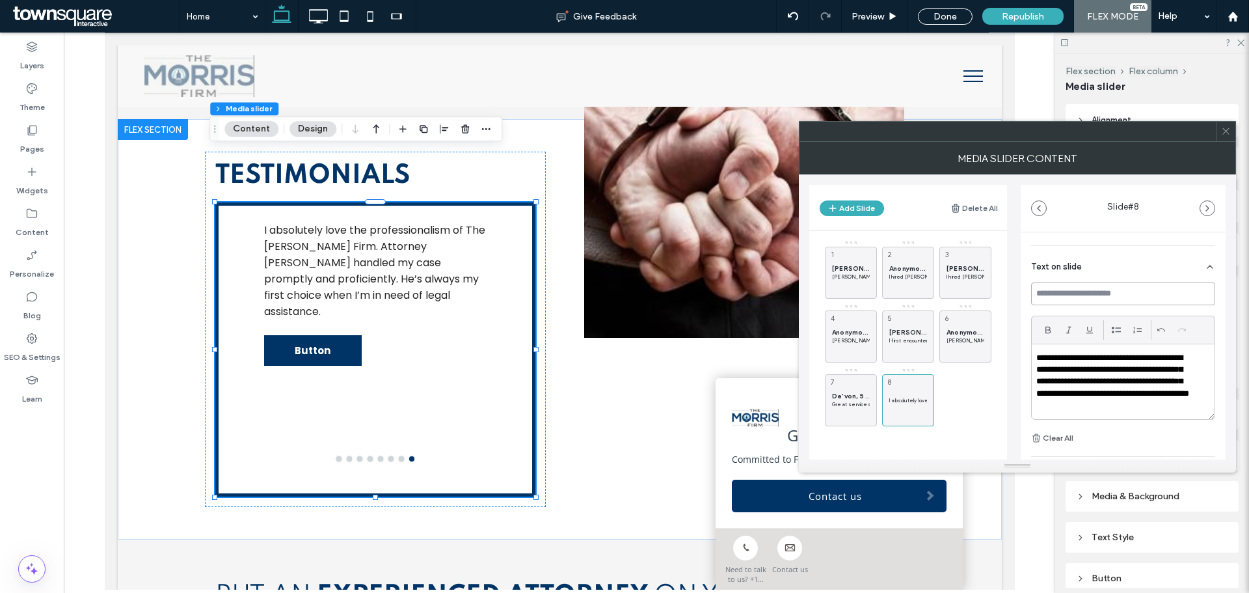
click at [1116, 289] on input at bounding box center [1123, 293] width 184 height 23
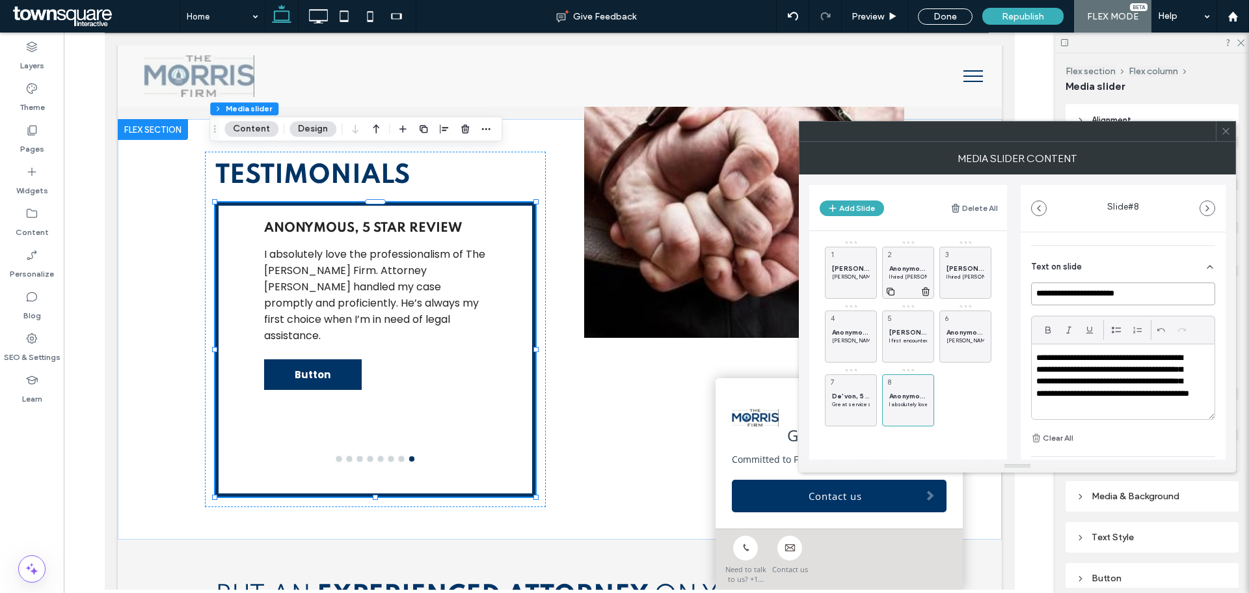
type input "**********"
click at [899, 265] on span "Anonymous, 5 Star Rating" at bounding box center [909, 268] width 38 height 8
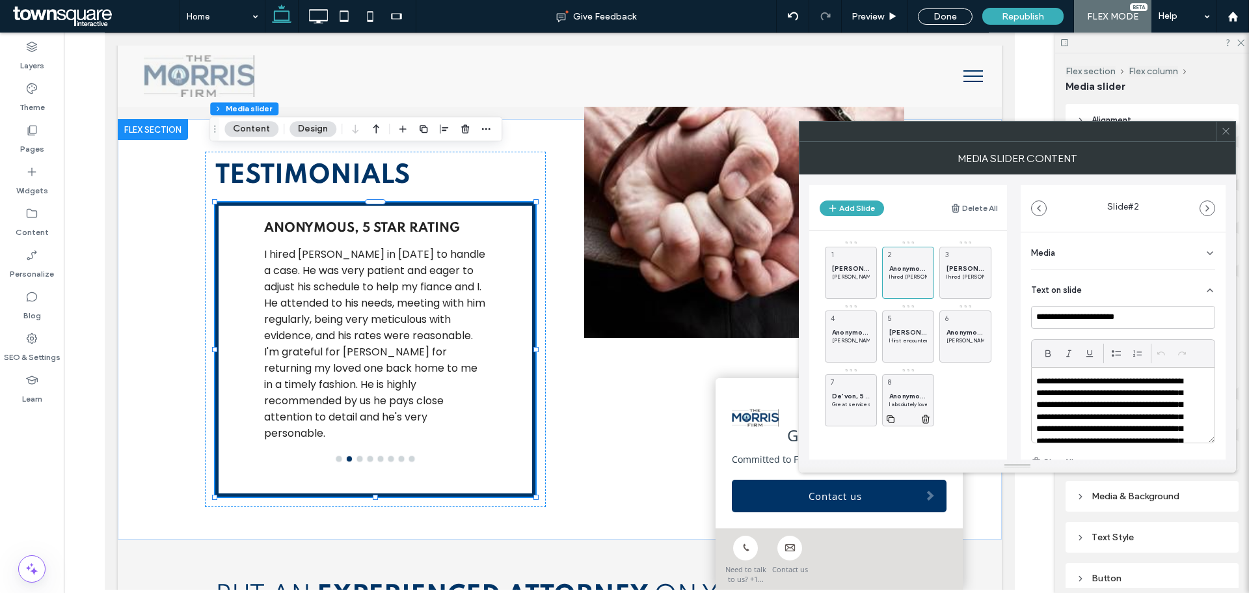
click at [919, 394] on span "Anonymous, 5 Star Review" at bounding box center [909, 396] width 38 height 8
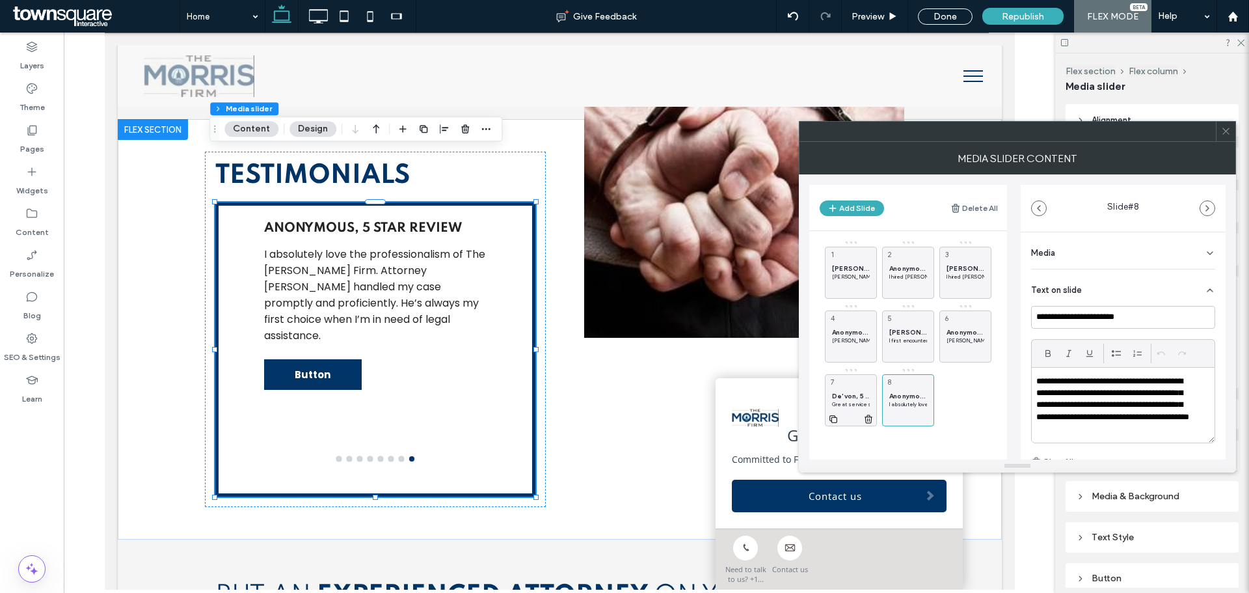
click at [849, 390] on div "De'von, 5 Star Review Great services, respectful representation, shows up for y…" at bounding box center [851, 400] width 52 height 52
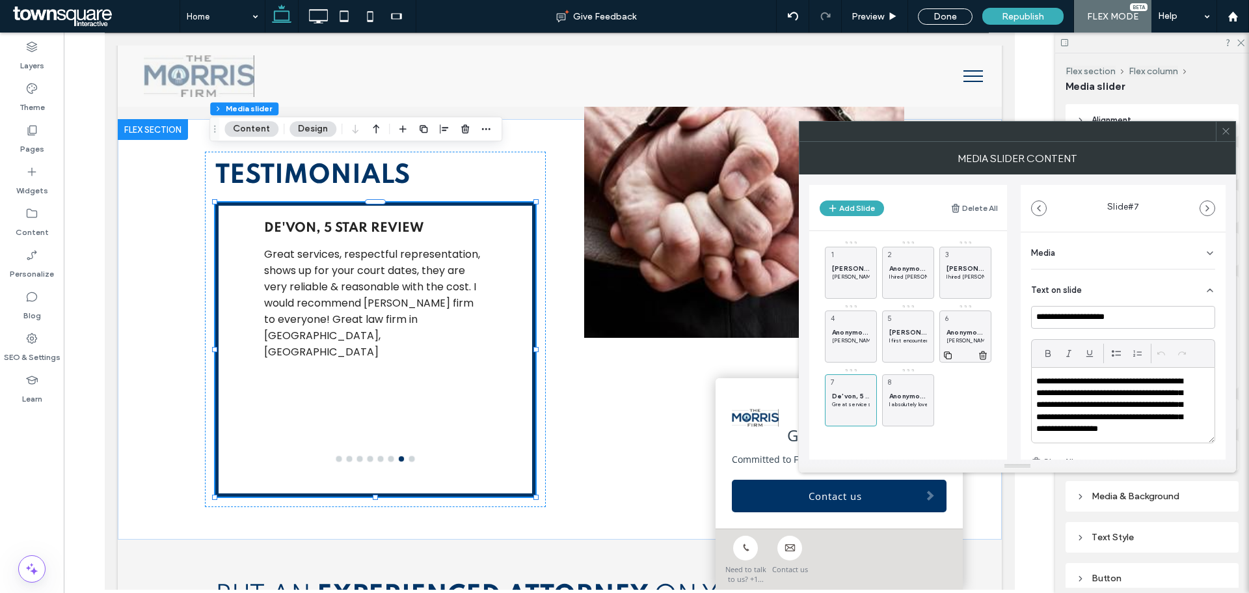
click at [964, 330] on span "Anonymous, 5 Star Rating" at bounding box center [966, 332] width 38 height 8
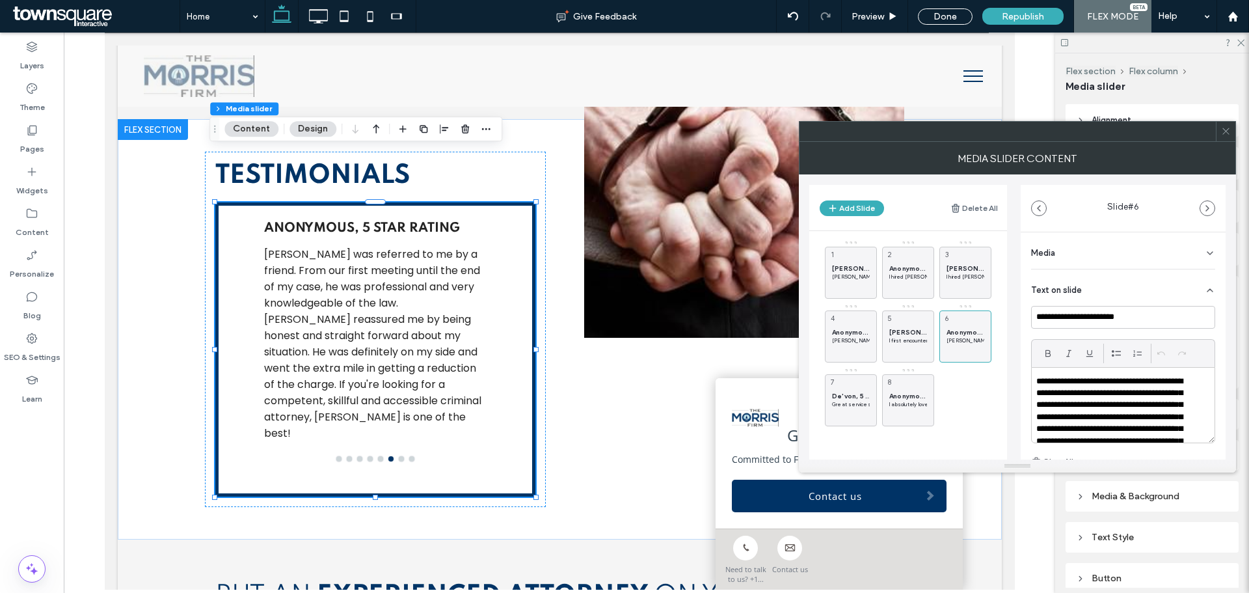
click at [959, 397] on div "[PERSON_NAME], 5 Star Rating [PERSON_NAME] is a terrific attorney. He handled m…" at bounding box center [916, 333] width 182 height 186
click at [861, 206] on button "Add Slide" at bounding box center [852, 208] width 64 height 16
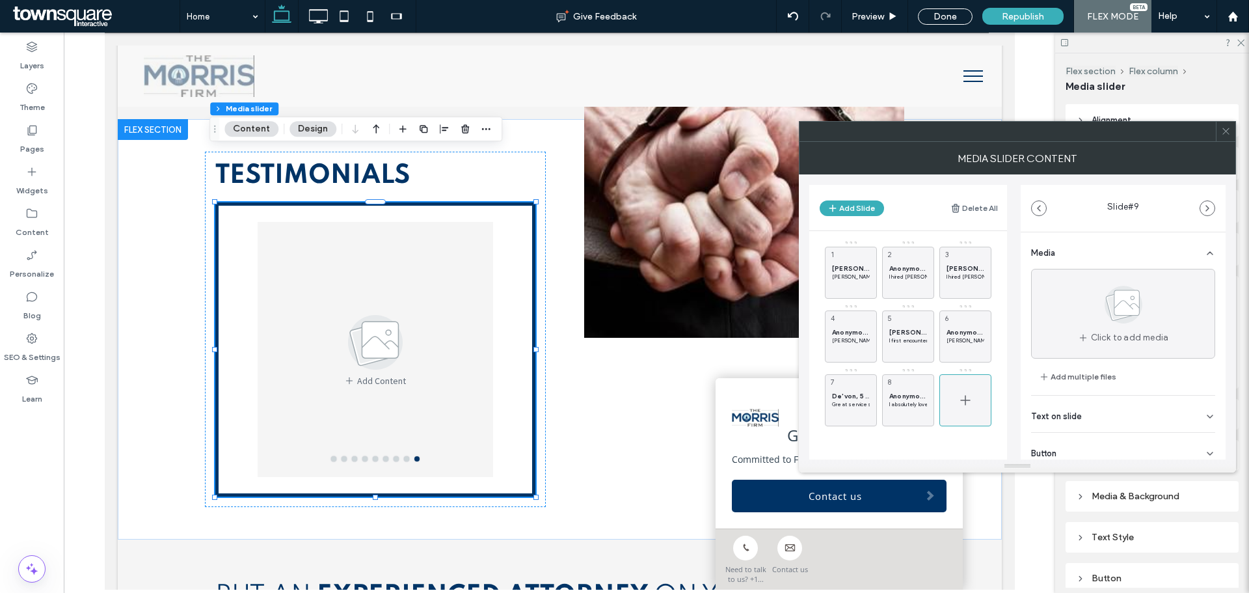
click at [957, 398] on div at bounding box center [966, 400] width 52 height 52
click at [1133, 374] on div "Text on slide" at bounding box center [1123, 373] width 184 height 36
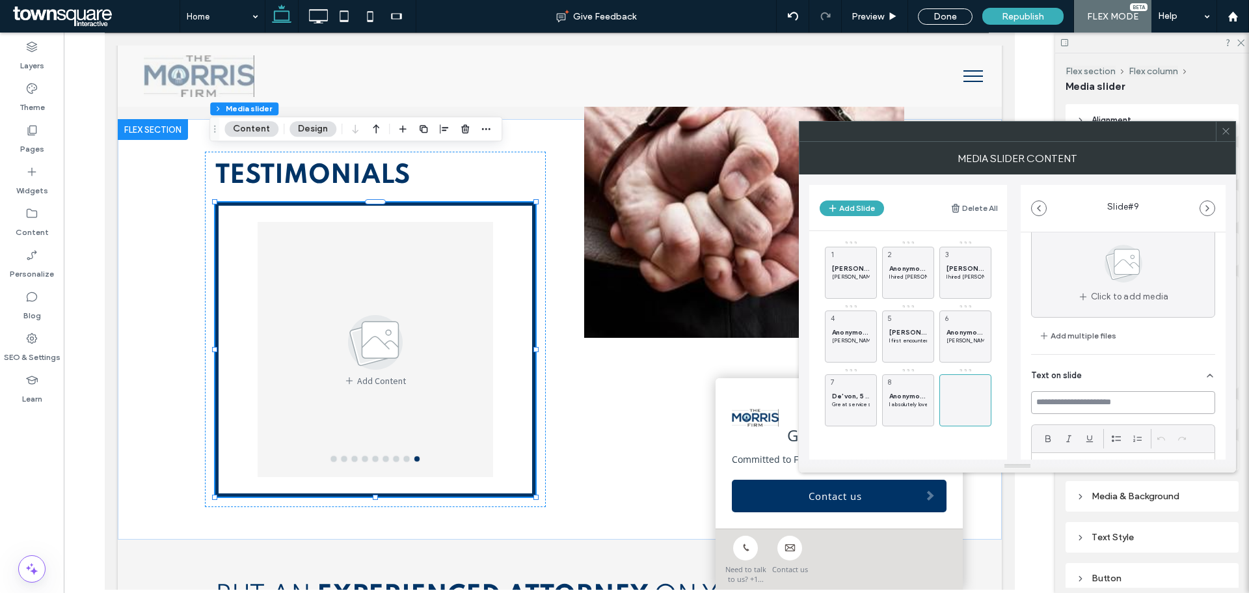
paste input "**********"
type input "**********"
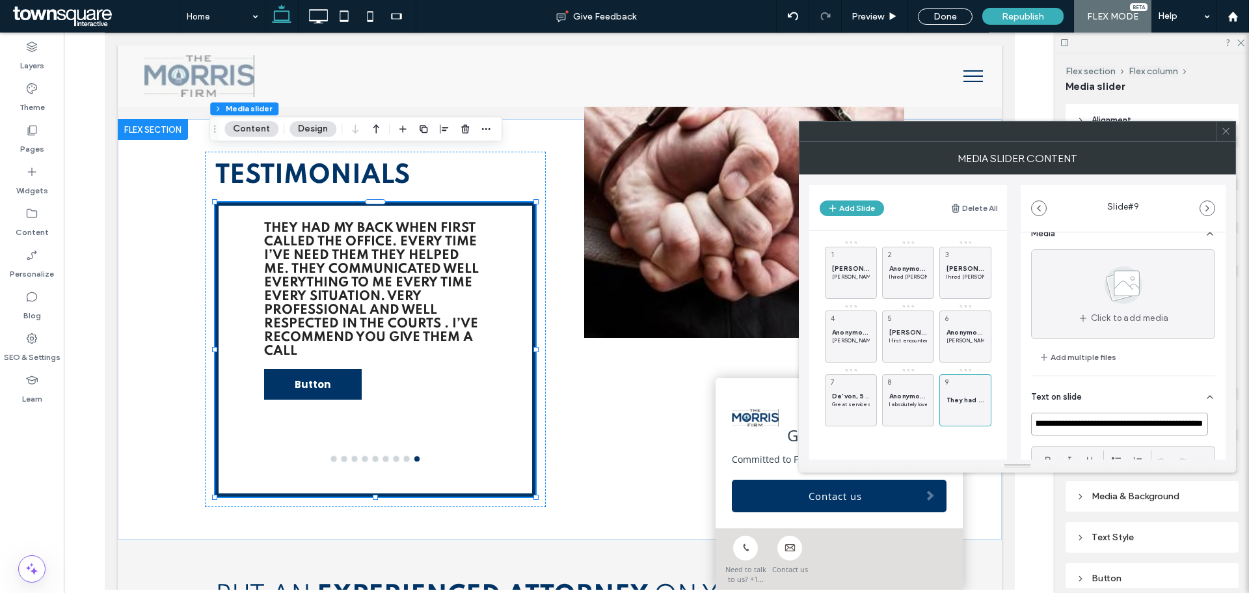
scroll to position [0, 784]
drag, startPoint x: 1035, startPoint y: 423, endPoint x: 1210, endPoint y: 417, distance: 175.8
click at [1210, 417] on div "**********" at bounding box center [1123, 457] width 205 height 489
click at [1206, 424] on input "**********" at bounding box center [1119, 424] width 177 height 23
click at [1204, 424] on input "**********" at bounding box center [1119, 424] width 177 height 23
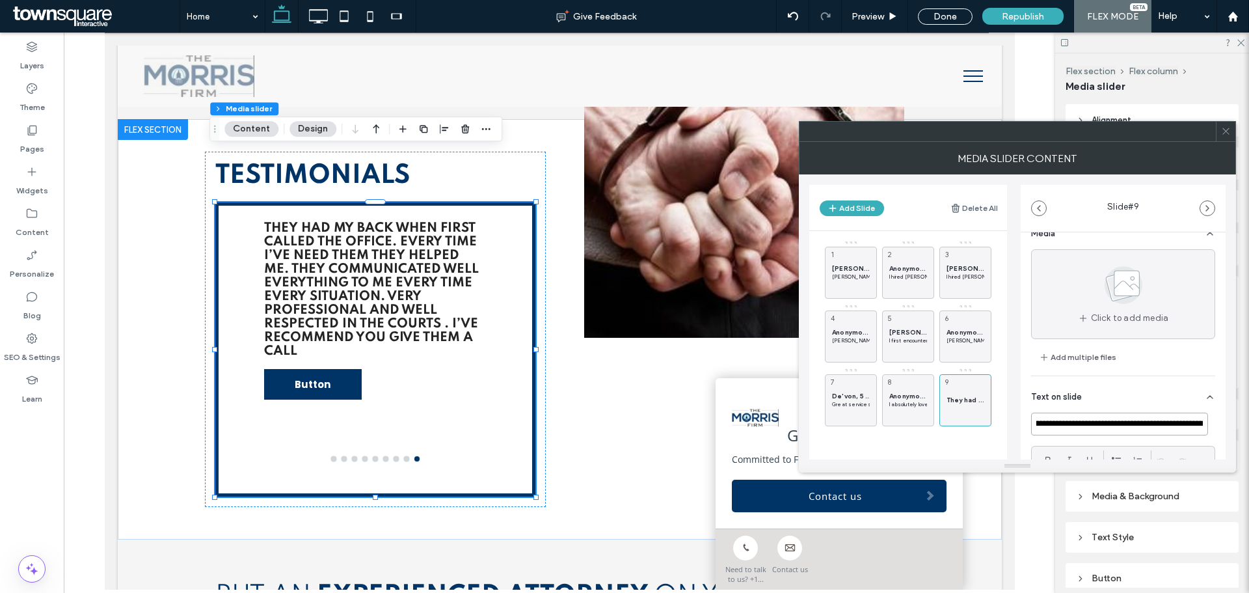
scroll to position [0, 0]
drag, startPoint x: 1204, startPoint y: 424, endPoint x: 1059, endPoint y: 424, distance: 145.1
click at [1020, 424] on div "Add Slide Delete All Jen, 5 Star Rating [PERSON_NAME] is a terrific attorney. H…" at bounding box center [1018, 316] width 416 height 285
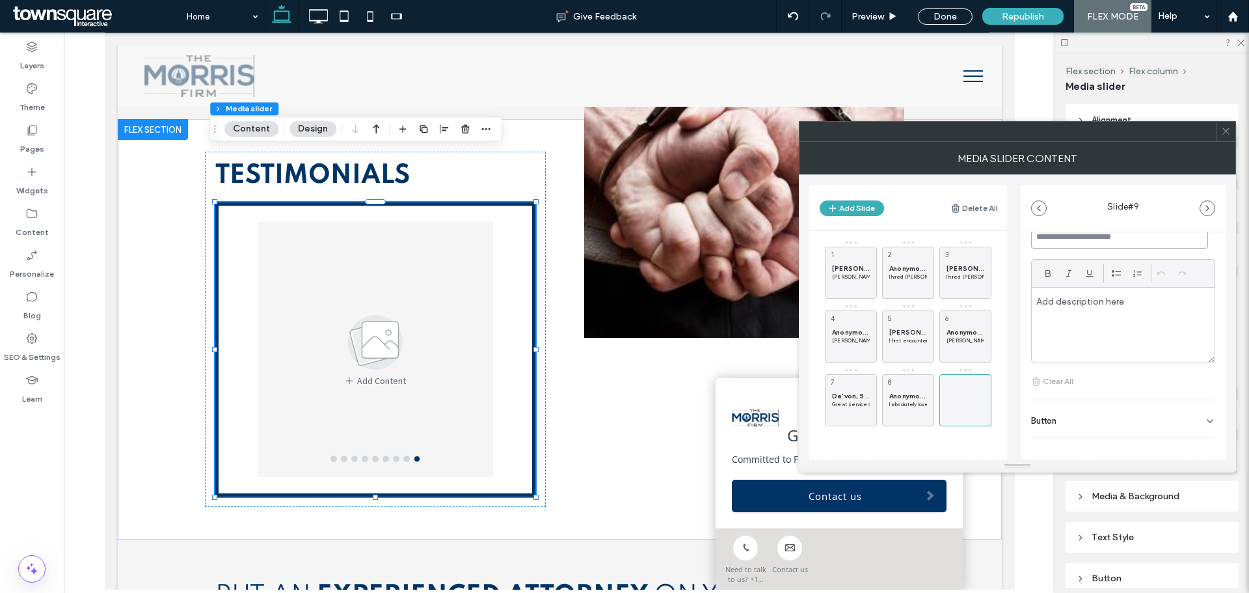
scroll to position [215, 0]
click at [1075, 303] on div at bounding box center [1123, 316] width 183 height 75
paste div
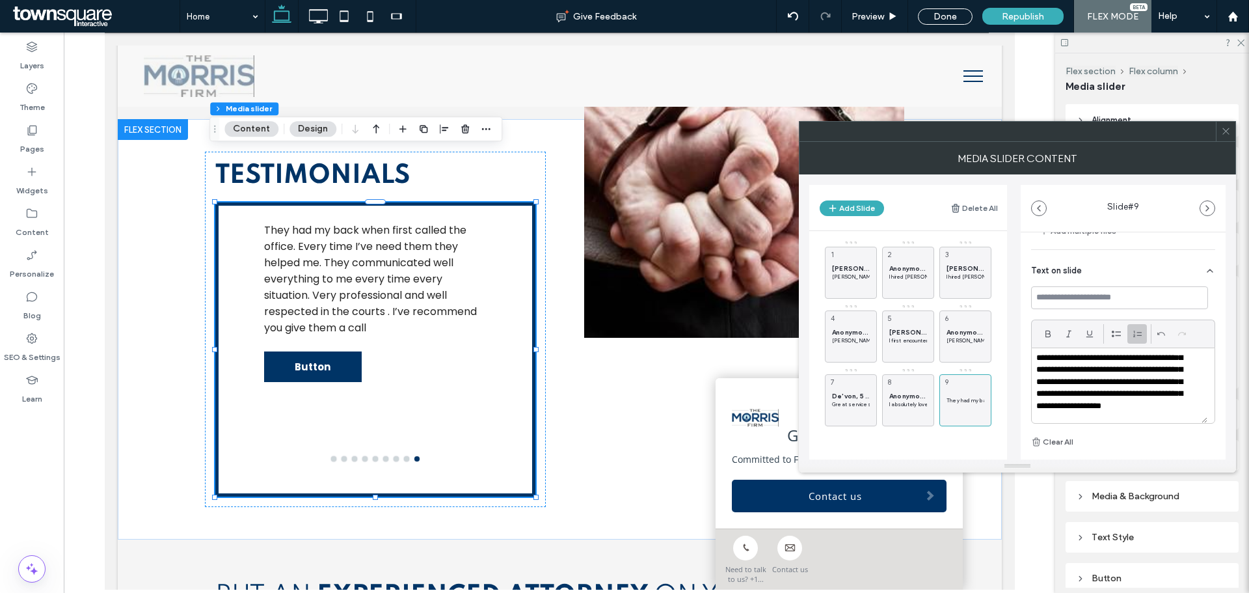
scroll to position [85, 0]
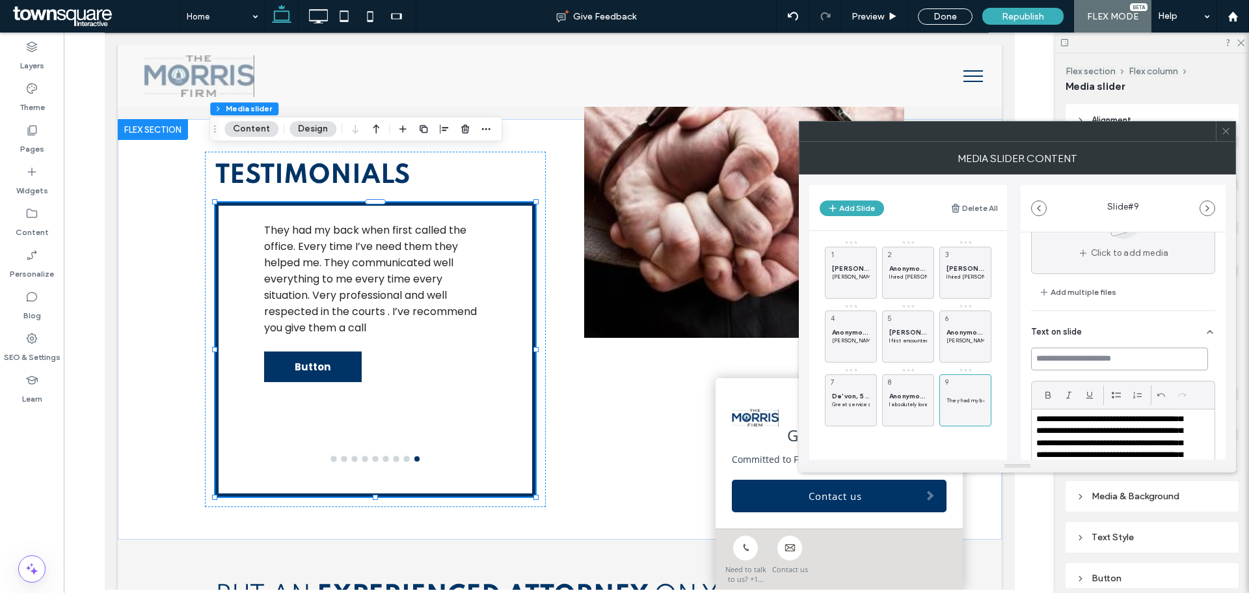
click at [1067, 357] on input at bounding box center [1119, 359] width 177 height 23
click at [1079, 359] on input at bounding box center [1119, 359] width 177 height 23
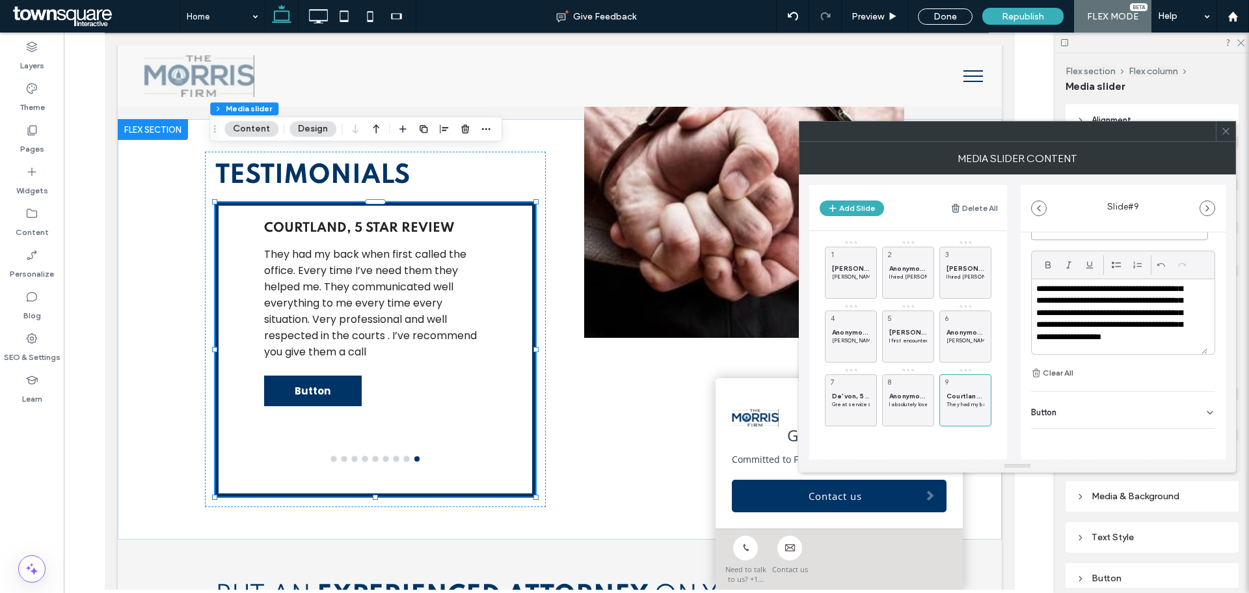
type input "**********"
click at [1207, 416] on icon at bounding box center [1210, 412] width 10 height 10
click at [1198, 443] on icon at bounding box center [1204, 439] width 12 height 12
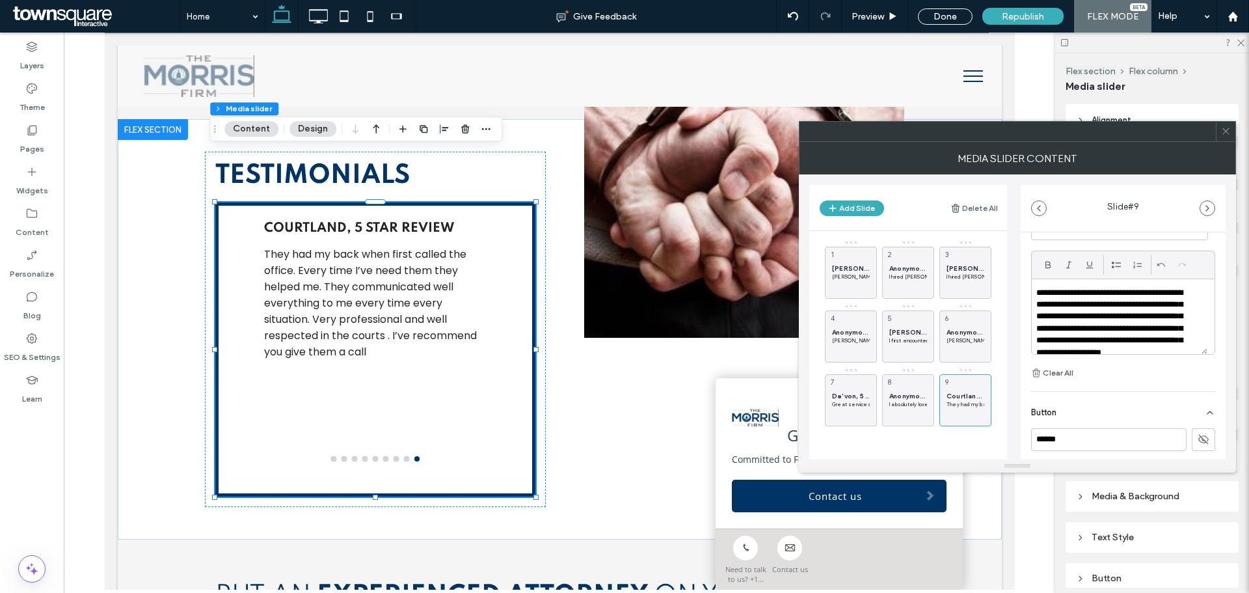
click at [1227, 137] on span at bounding box center [1226, 132] width 10 height 20
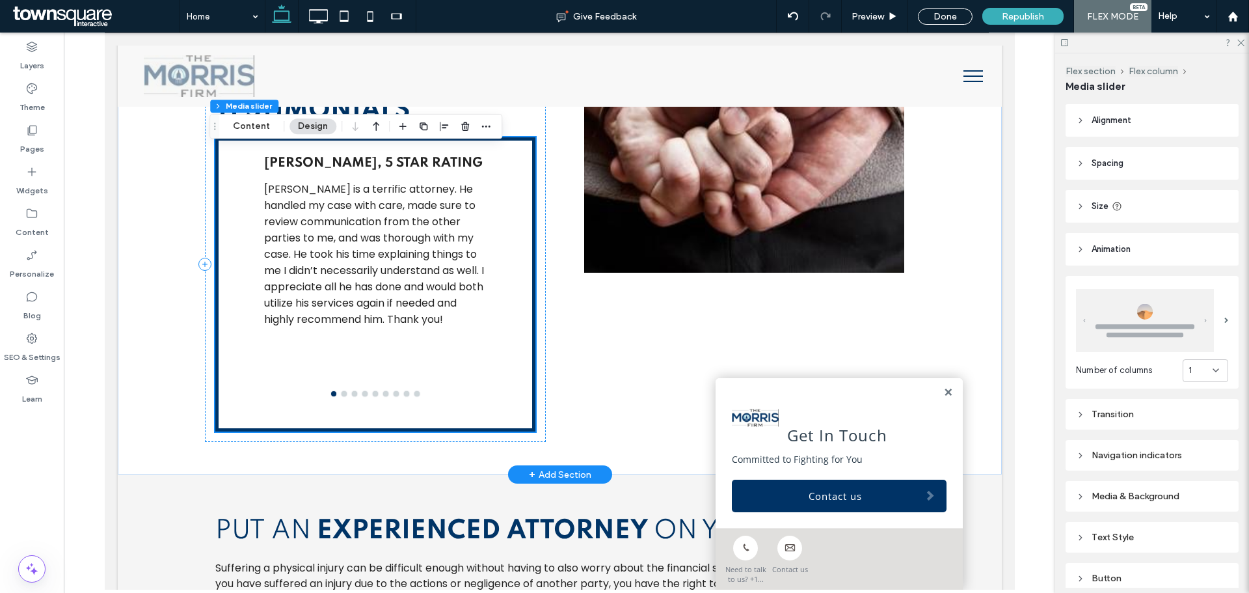
scroll to position [1735, 0]
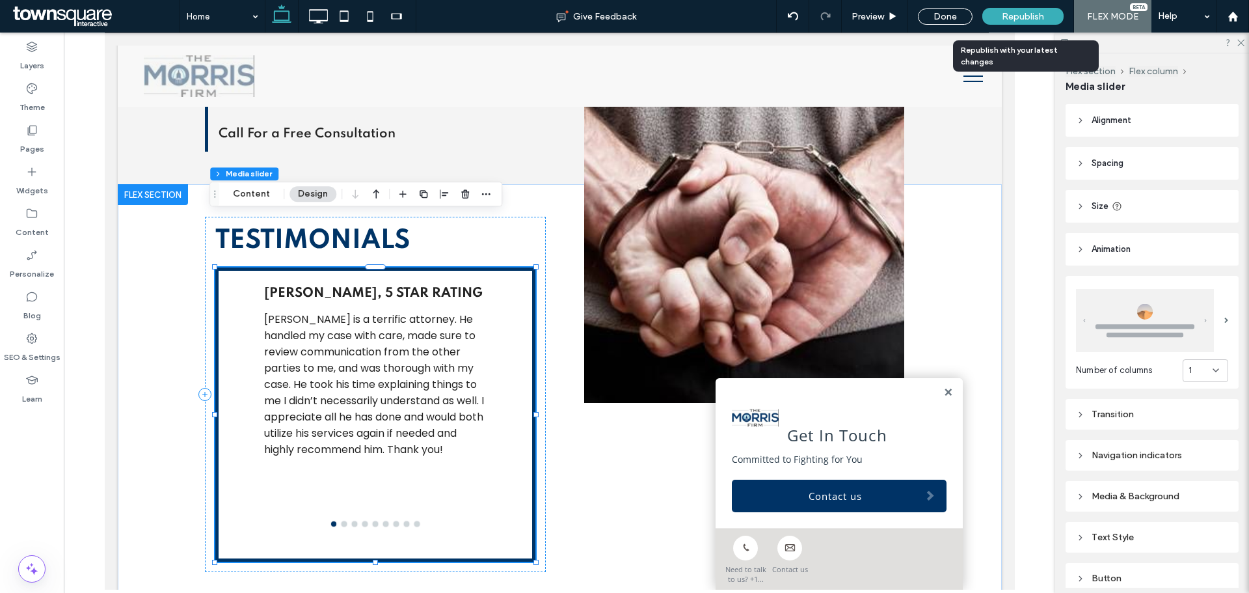
click at [1024, 15] on span "Republish" at bounding box center [1023, 16] width 42 height 11
